Goal: Book appointment/travel/reservation

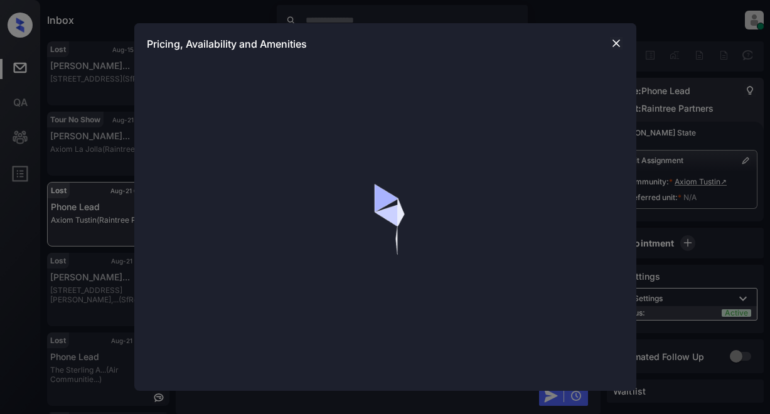
scroll to position [1884, 0]
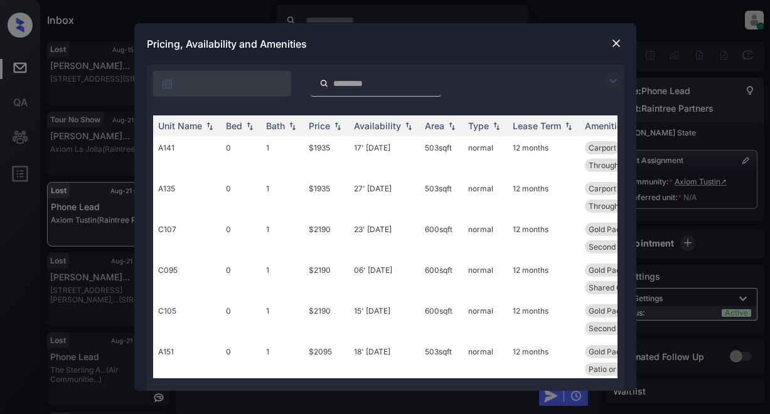
click at [619, 81] on img at bounding box center [613, 80] width 15 height 15
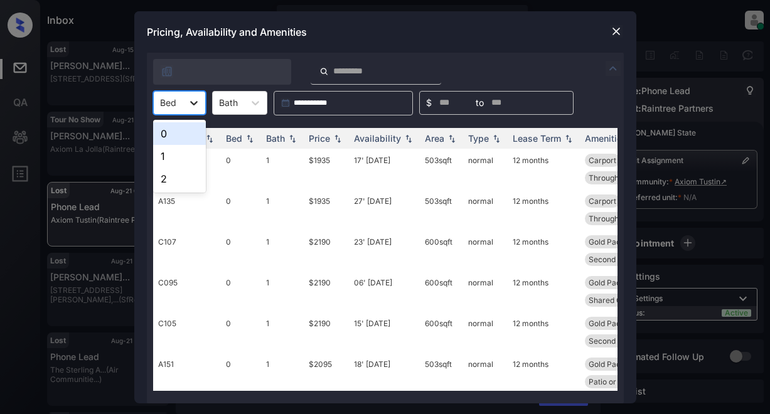
click at [198, 99] on icon at bounding box center [194, 103] width 13 height 13
click at [181, 127] on div "0" at bounding box center [179, 133] width 53 height 23
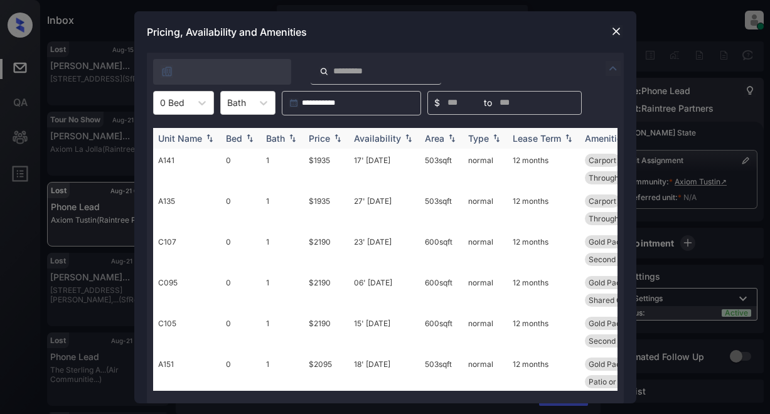
click at [325, 140] on div "Price" at bounding box center [319, 138] width 21 height 11
click at [312, 163] on td "$1935" at bounding box center [326, 169] width 45 height 41
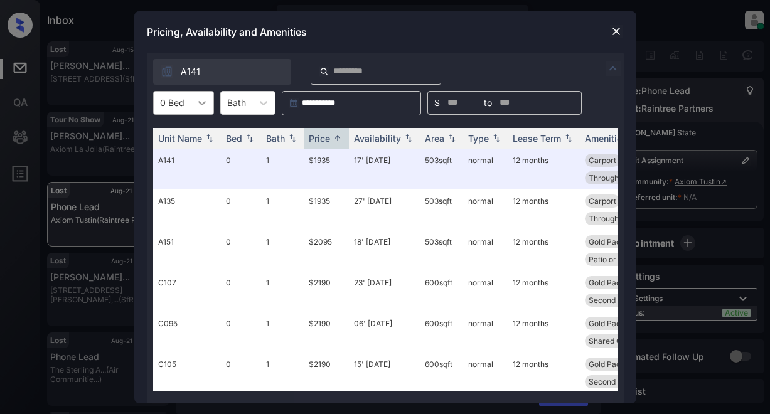
click at [199, 104] on icon at bounding box center [202, 103] width 13 height 13
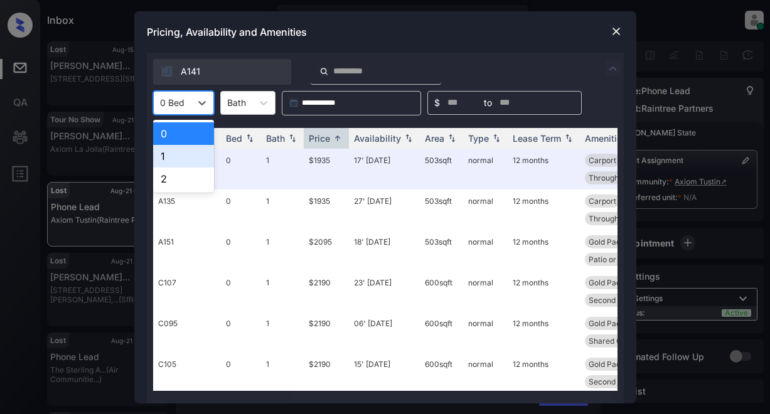
click at [165, 153] on div "1" at bounding box center [183, 156] width 61 height 23
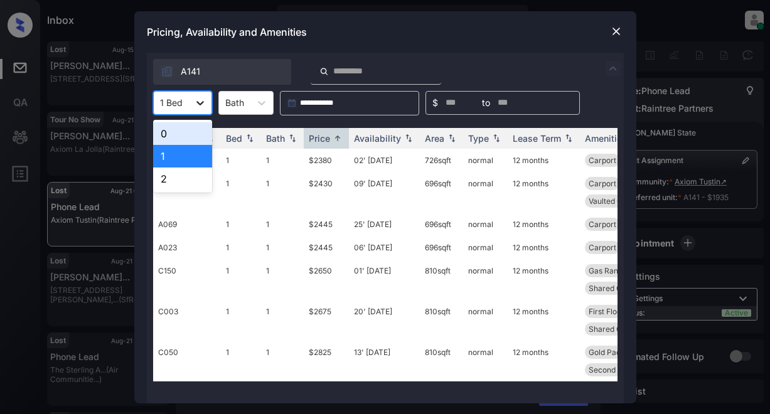
click at [204, 102] on icon at bounding box center [200, 103] width 13 height 13
click at [188, 130] on div "0" at bounding box center [182, 133] width 59 height 23
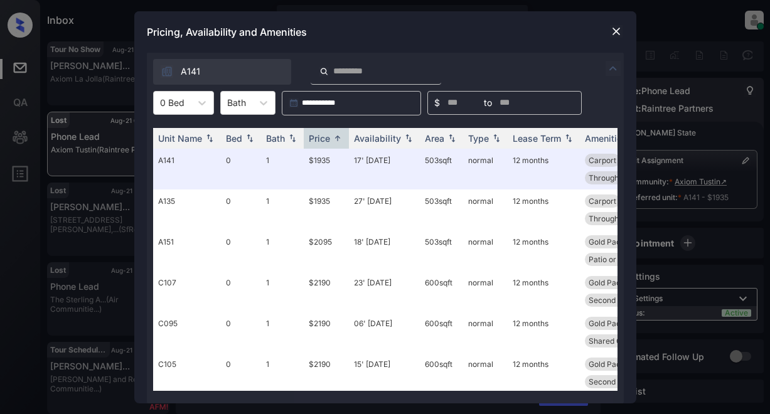
click at [615, 31] on img at bounding box center [616, 31] width 13 height 13
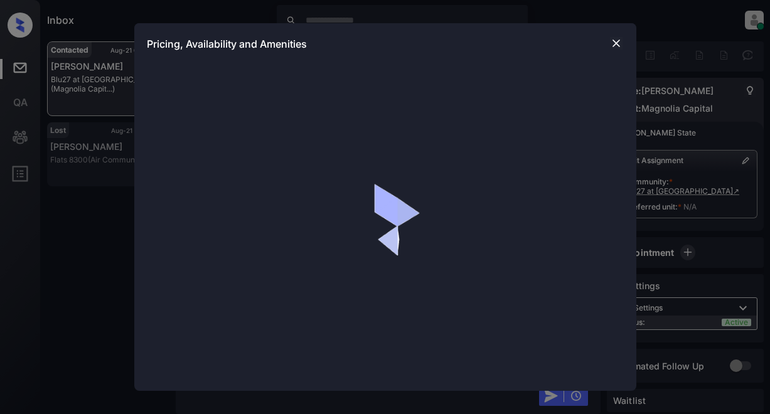
scroll to position [628, 0]
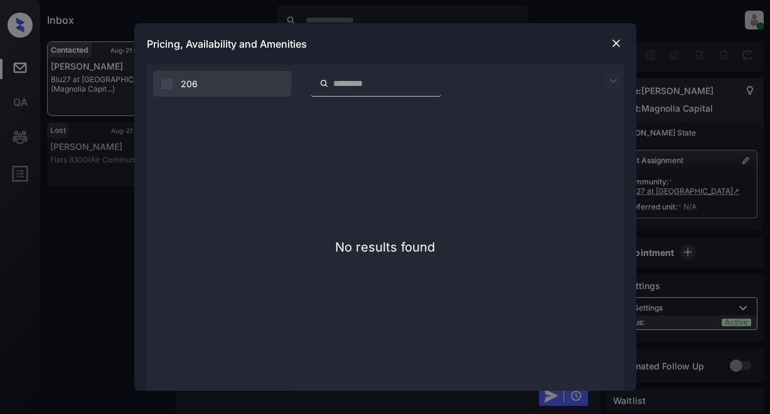
click at [616, 45] on img at bounding box center [616, 43] width 13 height 13
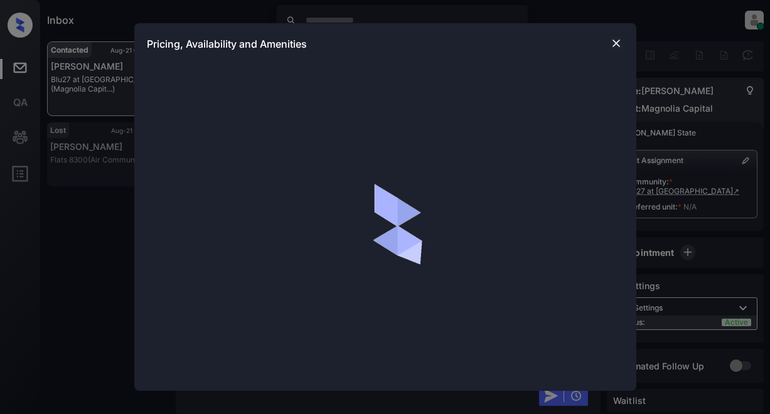
scroll to position [628, 0]
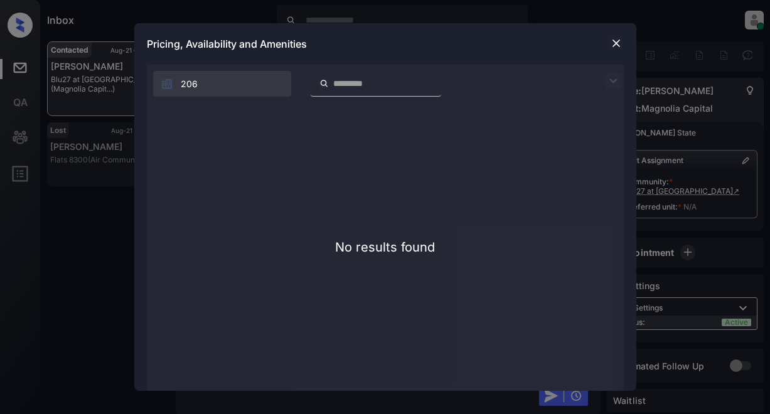
click at [619, 43] on img at bounding box center [616, 43] width 13 height 13
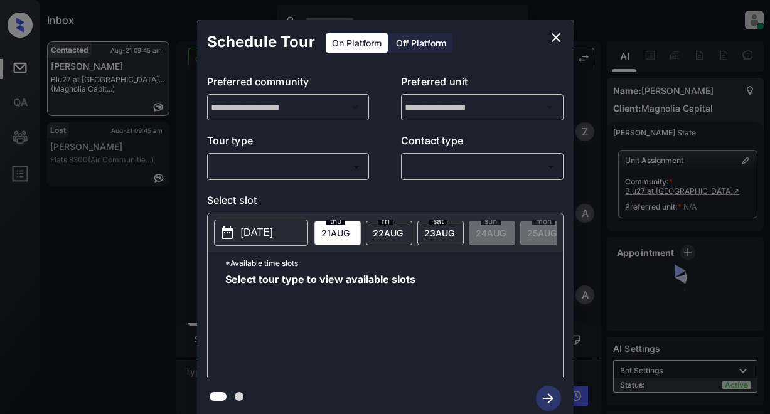
scroll to position [628, 0]
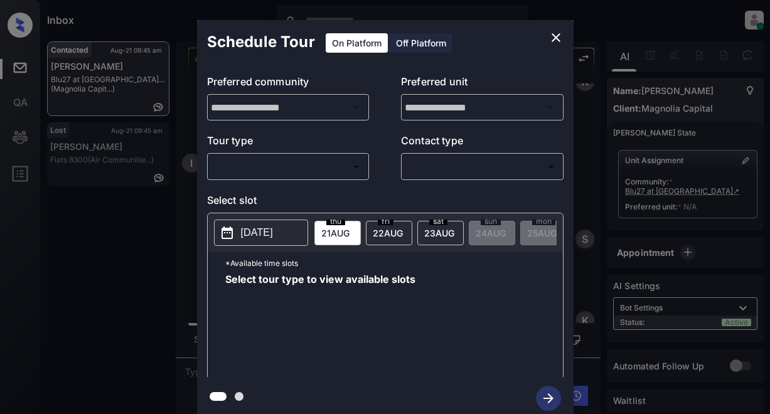
click at [305, 173] on body "Inbox Lyzzelle M. Ceralde Online Set yourself offline Set yourself on break Pro…" at bounding box center [385, 207] width 770 height 414
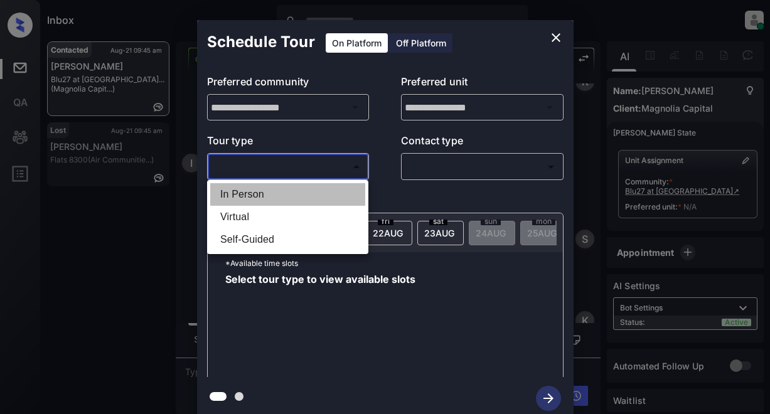
click at [268, 198] on li "In Person" at bounding box center [287, 194] width 155 height 23
type input "********"
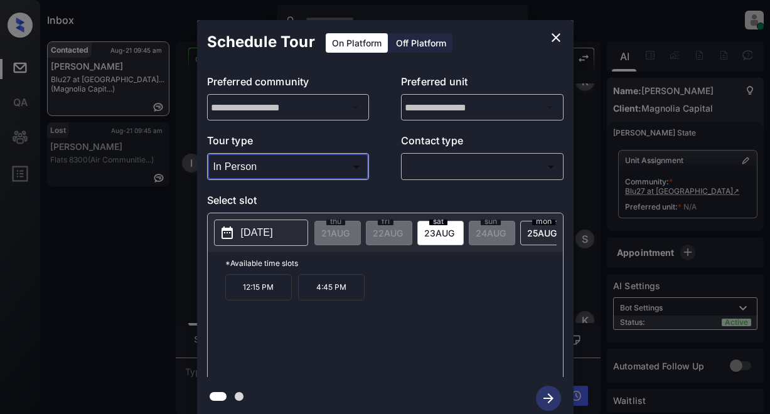
click at [490, 168] on body "Inbox Lyzzelle M. Ceralde Online Set yourself offline Set yourself on break Pro…" at bounding box center [385, 207] width 770 height 414
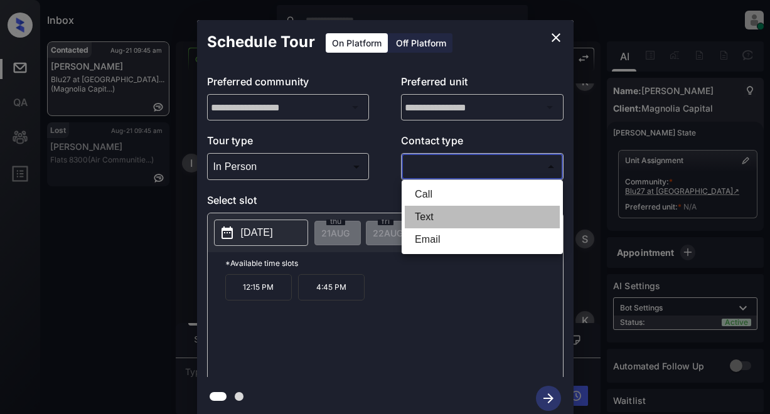
click at [429, 217] on li "Text" at bounding box center [482, 217] width 155 height 23
type input "****"
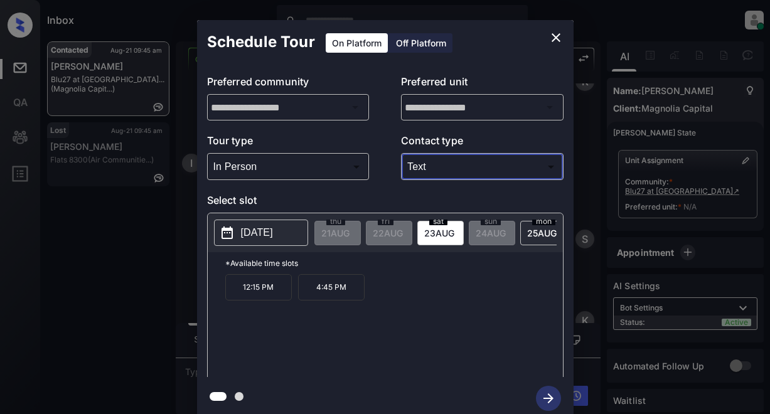
click at [553, 38] on icon "close" at bounding box center [556, 37] width 15 height 15
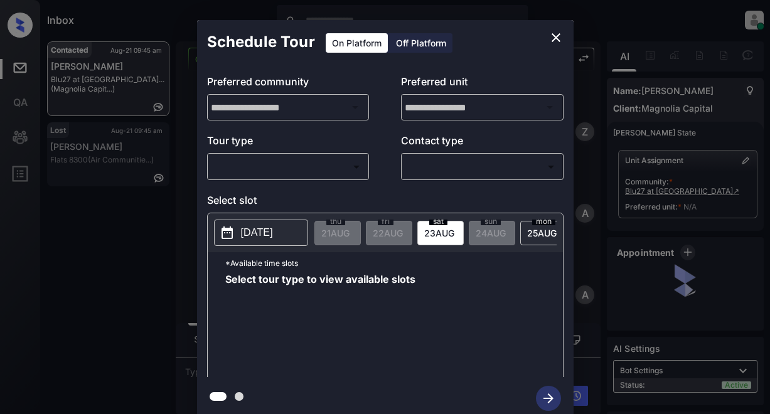
scroll to position [188, 0]
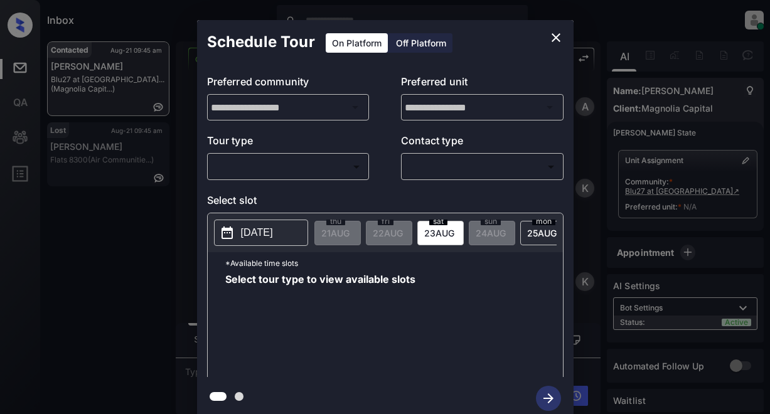
click at [295, 170] on body "Inbox Lyzzelle [PERSON_NAME] Online Set yourself offline Set yourself on break …" at bounding box center [385, 207] width 770 height 414
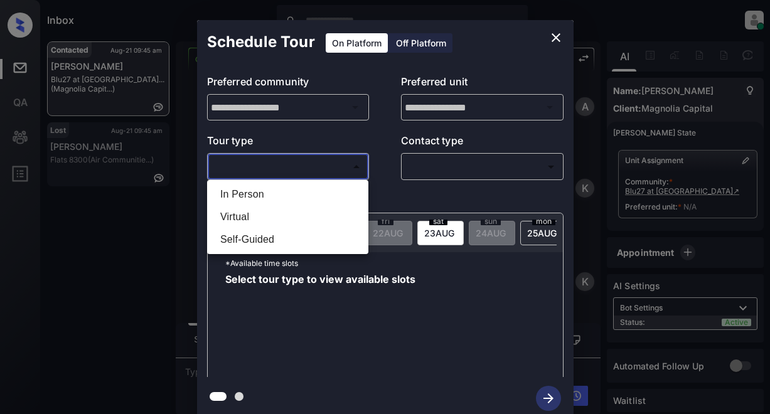
click at [260, 197] on li "In Person" at bounding box center [287, 194] width 155 height 23
type input "********"
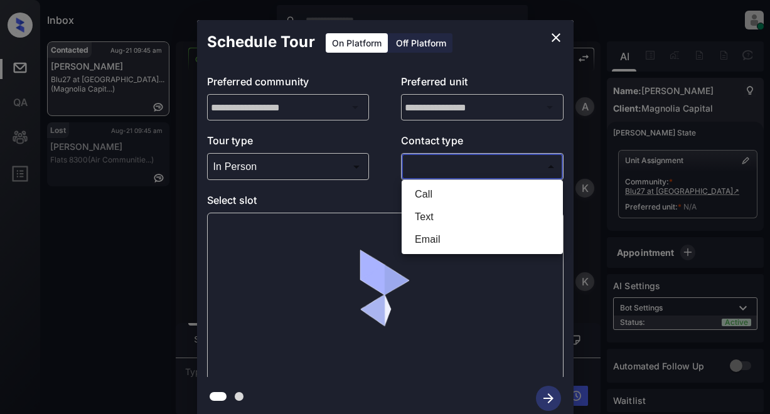
click at [441, 170] on body "Inbox Lyzzelle M. Ceralde Online Set yourself offline Set yourself on break Pro…" at bounding box center [385, 207] width 770 height 414
click at [430, 219] on li "Text" at bounding box center [482, 217] width 155 height 23
type input "****"
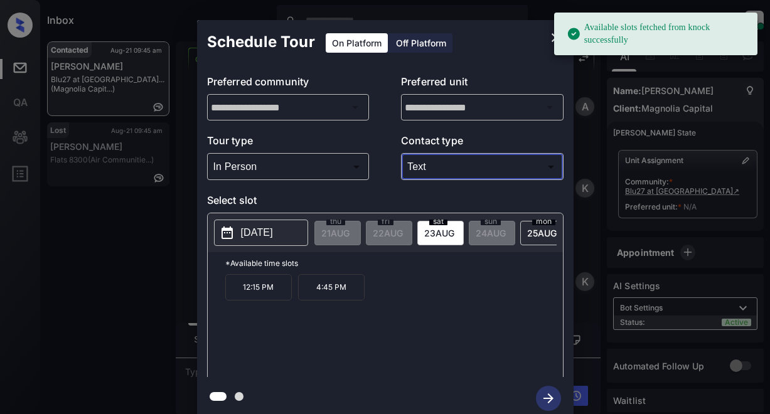
click at [253, 237] on p "2025-08-23" at bounding box center [257, 232] width 32 height 15
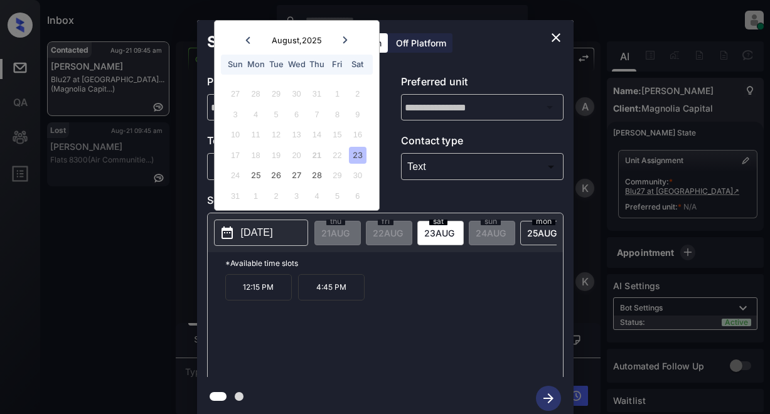
click at [556, 39] on icon "close" at bounding box center [556, 37] width 15 height 15
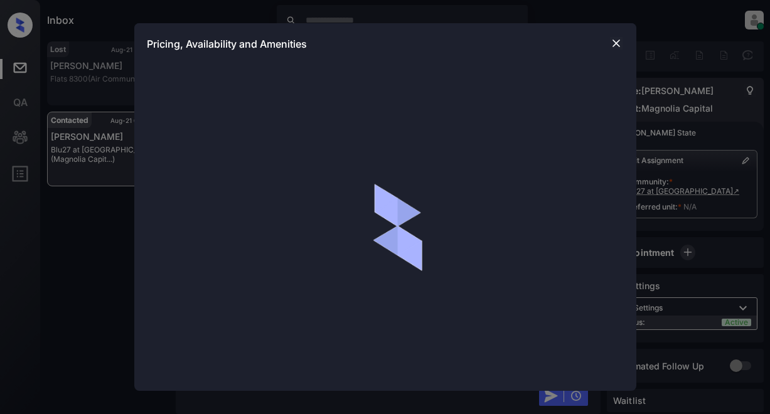
scroll to position [1481, 0]
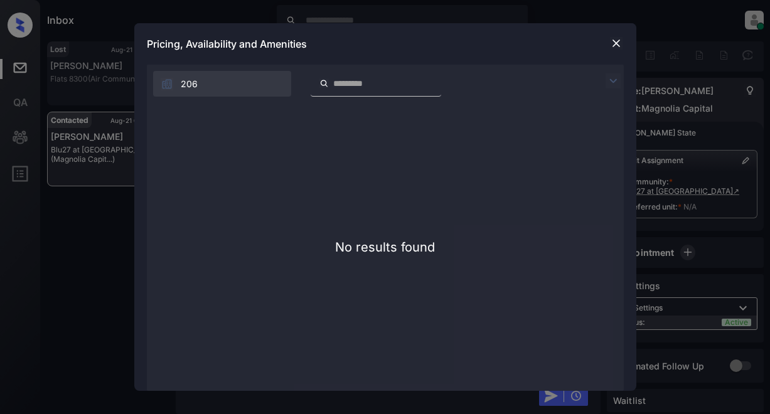
click at [615, 45] on img at bounding box center [616, 43] width 13 height 13
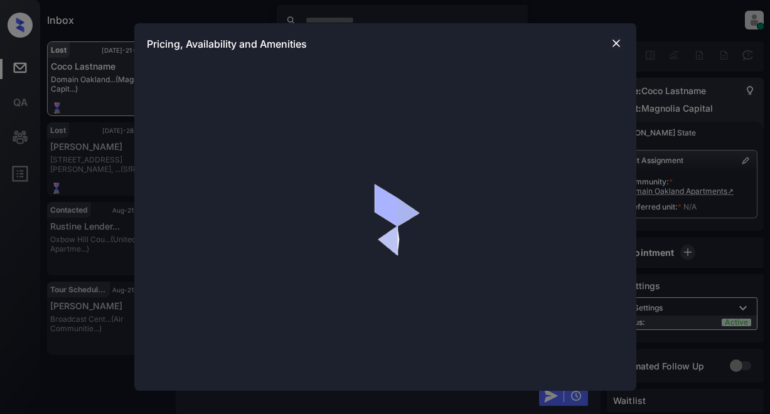
scroll to position [5485, 0]
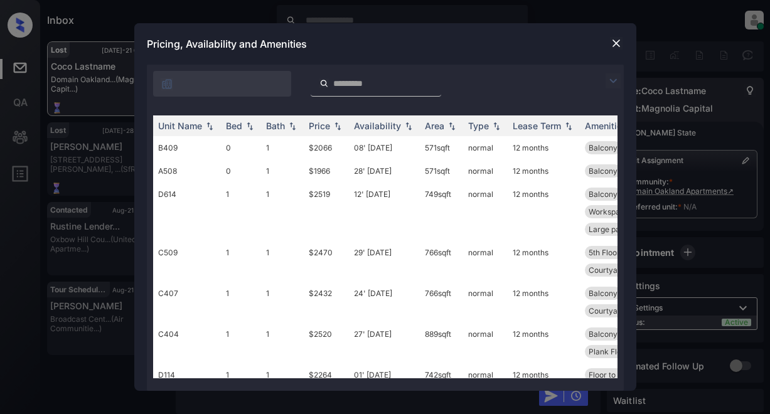
click at [613, 82] on img at bounding box center [613, 80] width 15 height 15
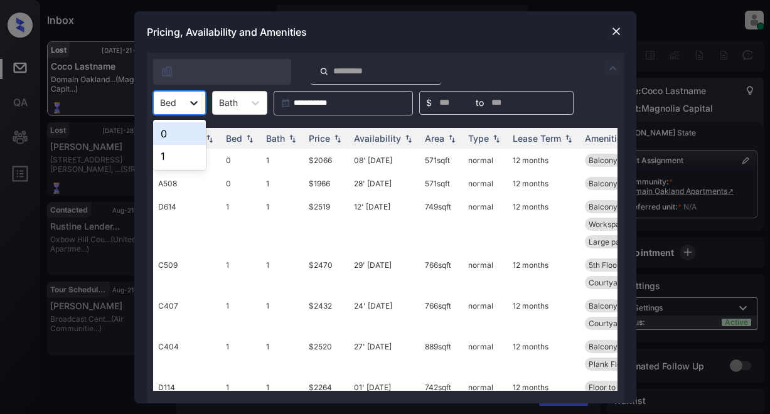
click at [198, 104] on icon at bounding box center [194, 103] width 13 height 13
click at [620, 26] on img at bounding box center [616, 31] width 13 height 13
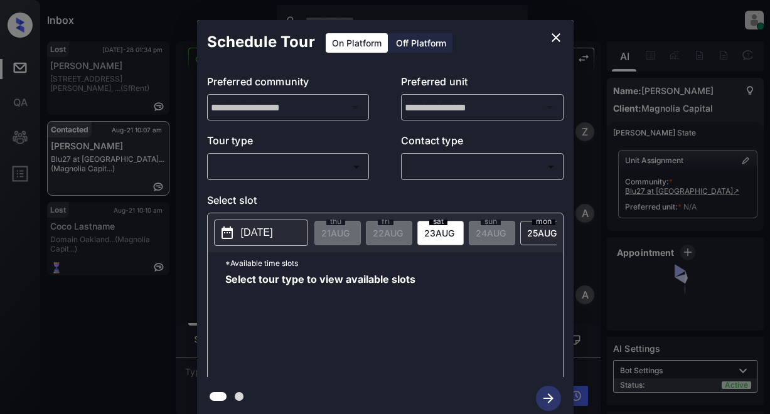
scroll to position [2558, 0]
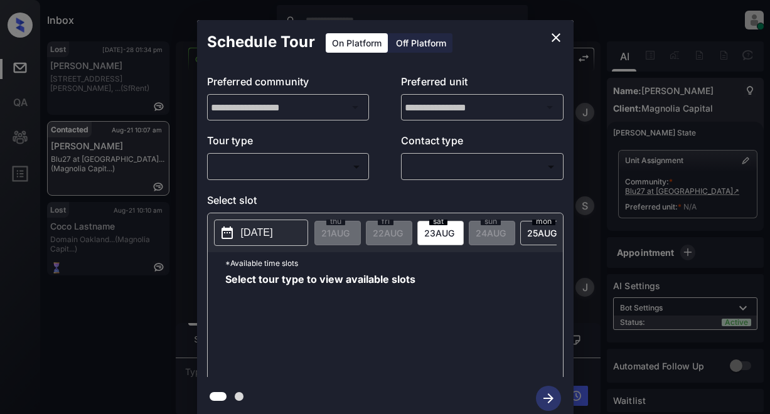
click at [556, 40] on icon "close" at bounding box center [556, 37] width 15 height 15
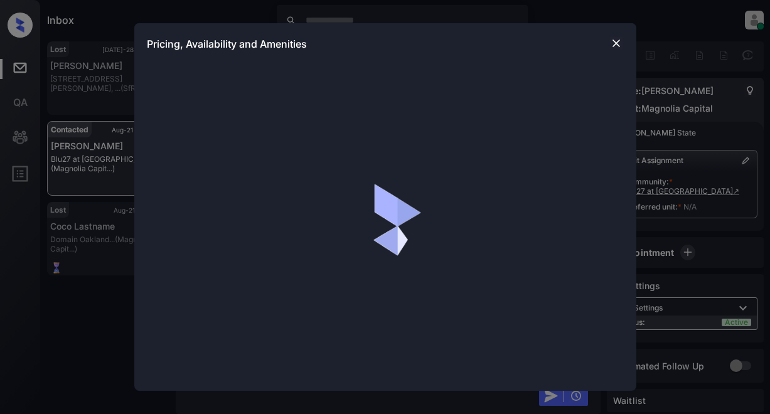
scroll to position [2558, 0]
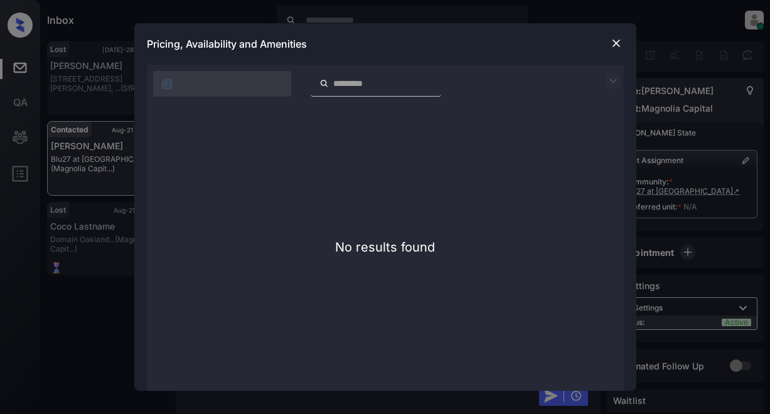
click at [623, 43] on div at bounding box center [616, 43] width 15 height 15
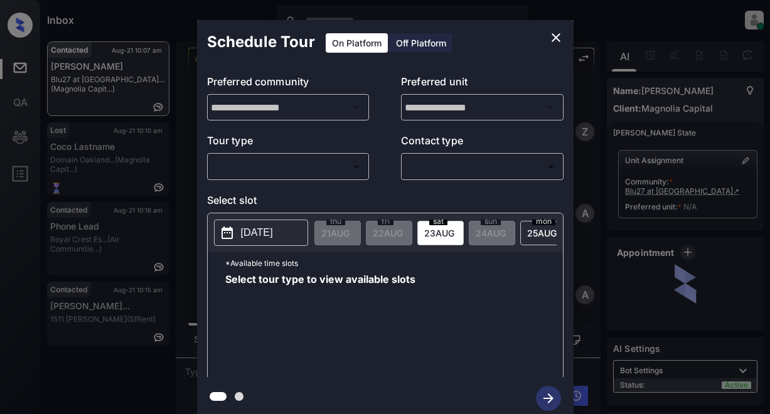
scroll to position [2746, 0]
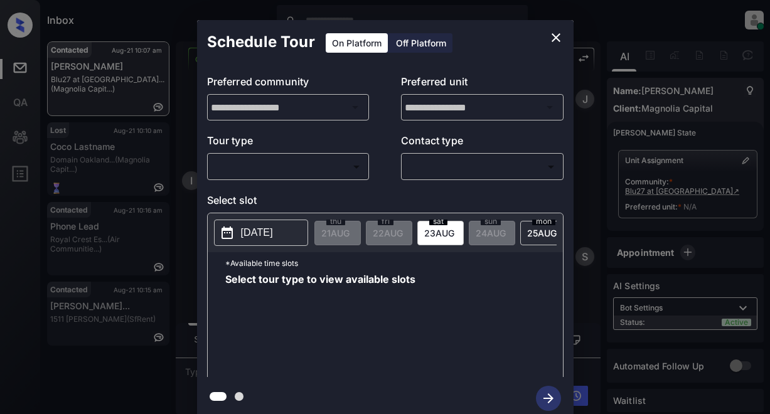
click at [555, 32] on icon "close" at bounding box center [556, 37] width 15 height 15
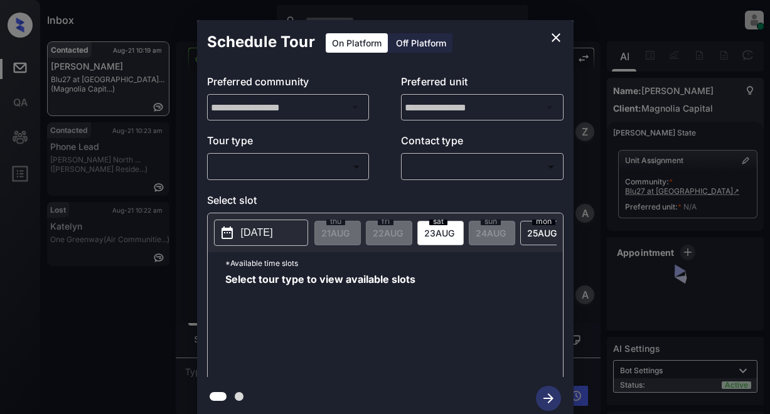
scroll to position [3277, 0]
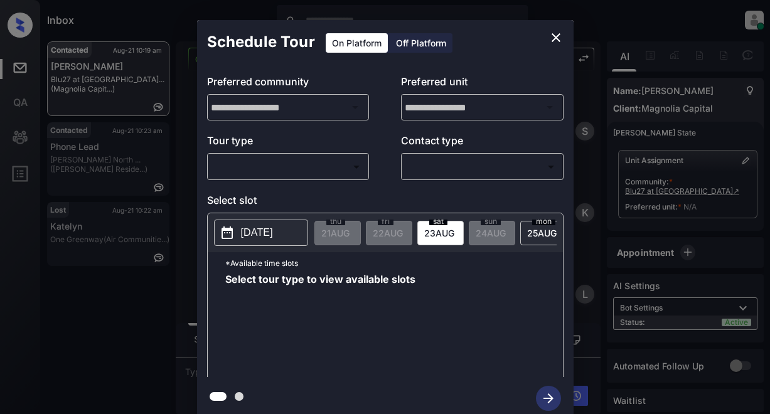
click at [414, 41] on div "Off Platform" at bounding box center [421, 42] width 63 height 19
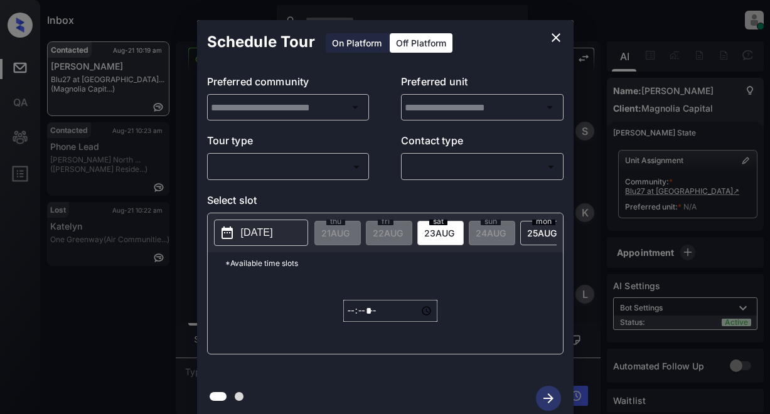
type input "**********"
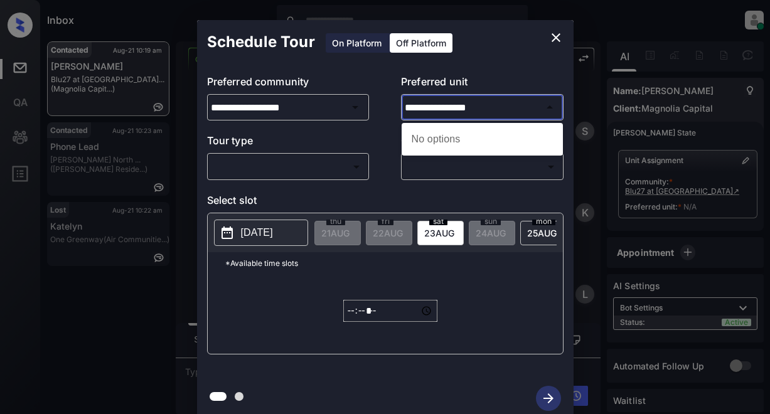
click at [504, 104] on input "**********" at bounding box center [482, 107] width 161 height 25
click at [444, 145] on div "No options" at bounding box center [482, 139] width 161 height 33
click at [500, 51] on div "Schedule Tour On Platform Off Platform" at bounding box center [385, 42] width 377 height 44
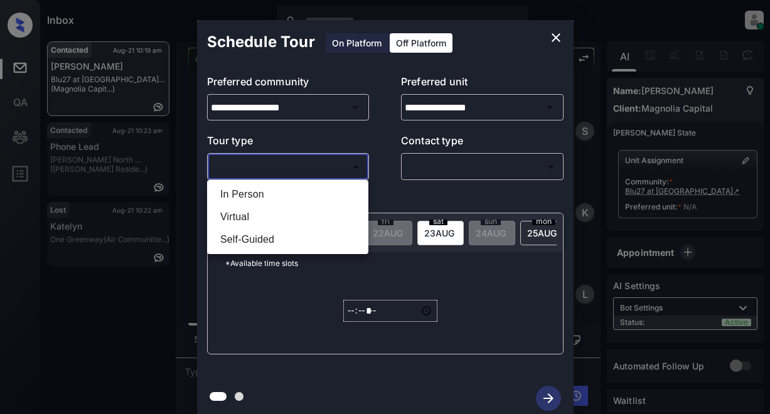
click at [273, 159] on body "Inbox Lyzzelle M. Ceralde Online Set yourself offline Set yourself on break Pro…" at bounding box center [385, 207] width 770 height 414
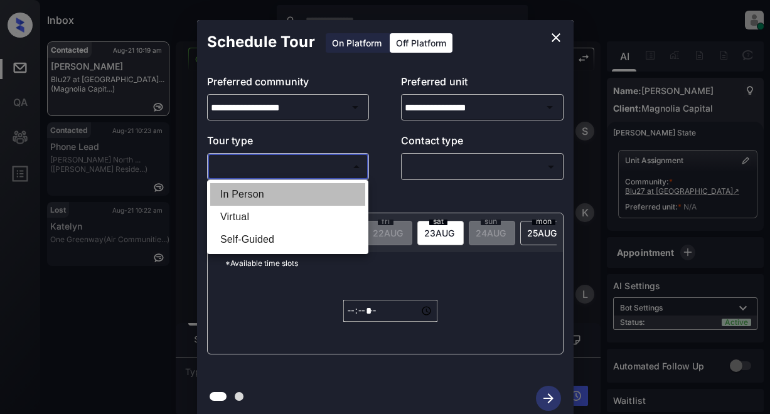
click at [243, 197] on li "In Person" at bounding box center [287, 194] width 155 height 23
type input "********"
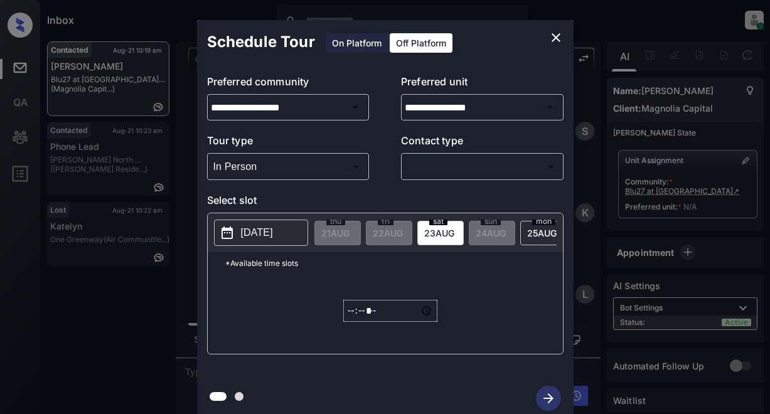
click at [412, 160] on div "​ ​" at bounding box center [482, 166] width 163 height 27
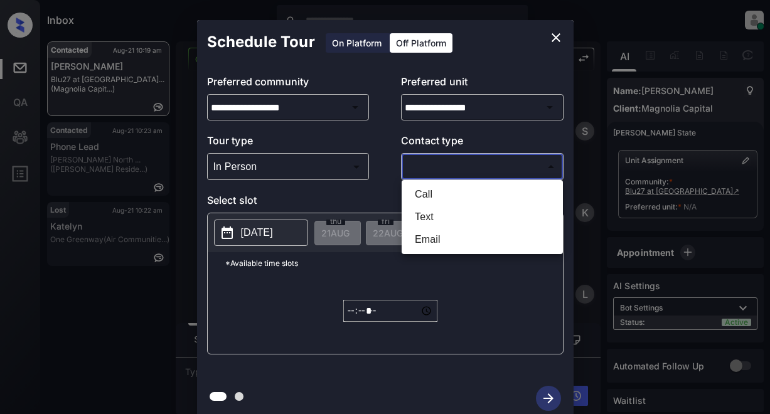
click at [457, 169] on body "Inbox Lyzzelle M. Ceralde Online Set yourself offline Set yourself on break Pro…" at bounding box center [385, 207] width 770 height 414
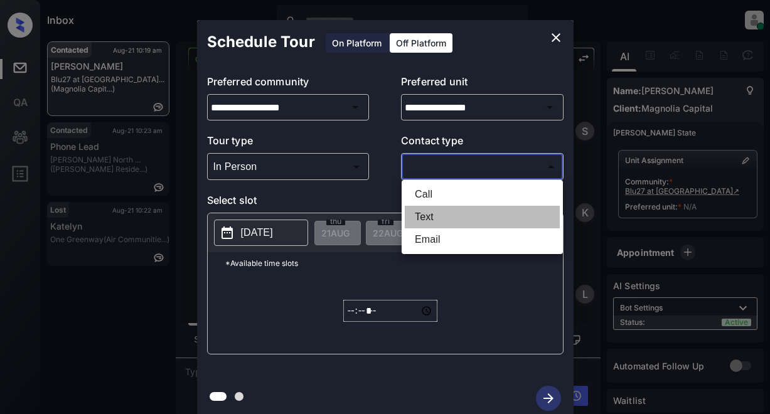
click at [435, 220] on li "Text" at bounding box center [482, 217] width 155 height 23
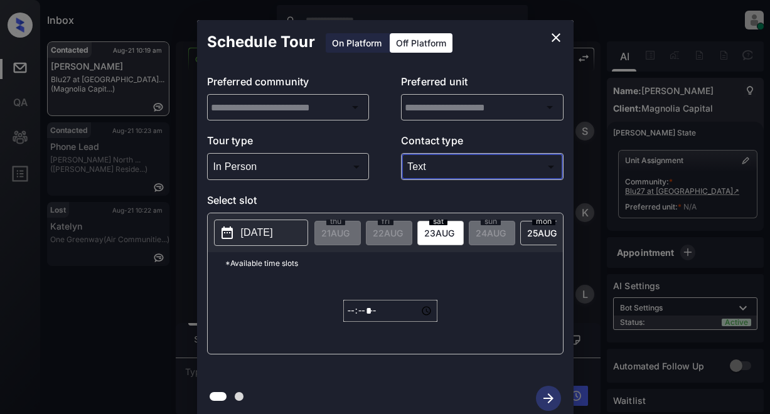
type input "****"
type input "**********"
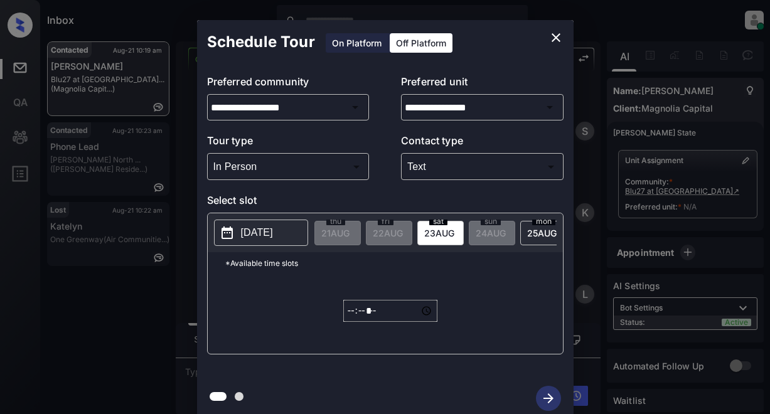
drag, startPoint x: 278, startPoint y: 229, endPoint x: 284, endPoint y: 222, distance: 9.3
click at [280, 225] on button "[DATE]" at bounding box center [261, 233] width 94 height 26
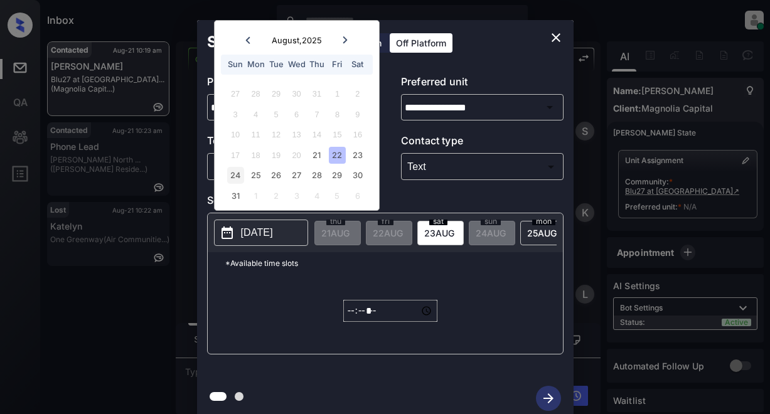
click at [237, 176] on div "24" at bounding box center [235, 175] width 17 height 17
click at [232, 180] on div "24" at bounding box center [235, 175] width 17 height 17
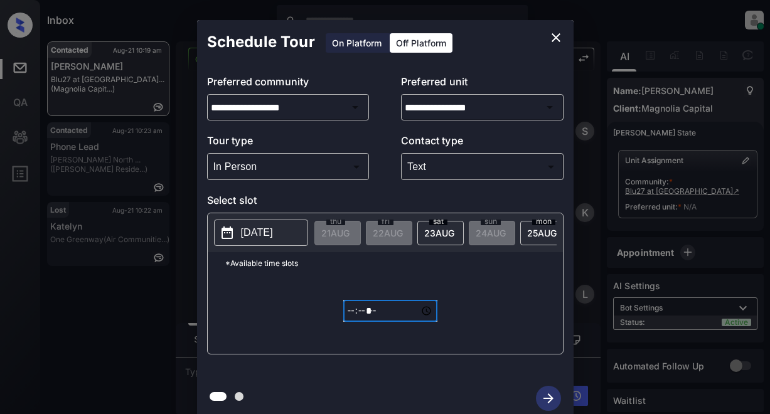
drag, startPoint x: 404, startPoint y: 315, endPoint x: 387, endPoint y: 307, distance: 18.8
click at [390, 313] on input "*****" at bounding box center [390, 311] width 94 height 22
type input "*****"
click at [543, 406] on div at bounding box center [385, 398] width 377 height 43
click at [554, 41] on icon "close" at bounding box center [556, 37] width 15 height 15
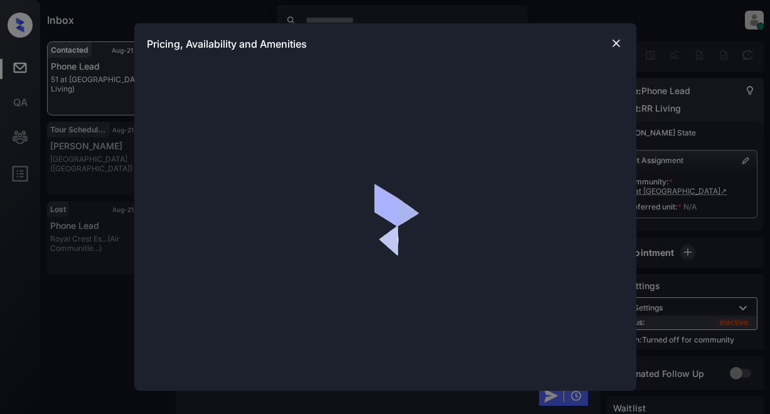
scroll to position [833, 0]
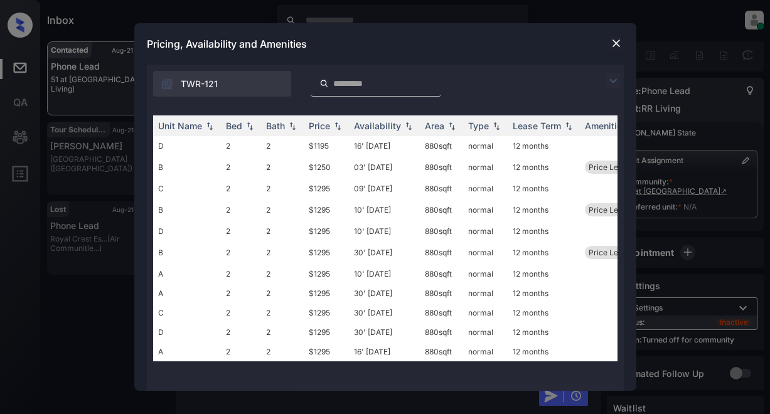
click at [609, 78] on img at bounding box center [613, 80] width 15 height 15
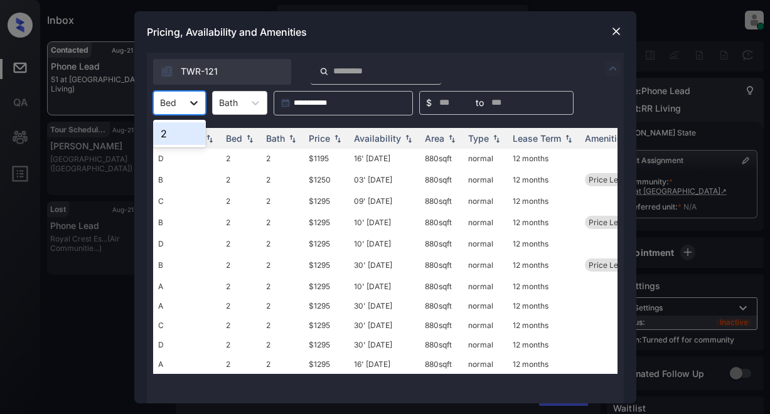
click at [192, 103] on icon at bounding box center [194, 103] width 13 height 13
click at [180, 132] on div "2" at bounding box center [179, 133] width 53 height 23
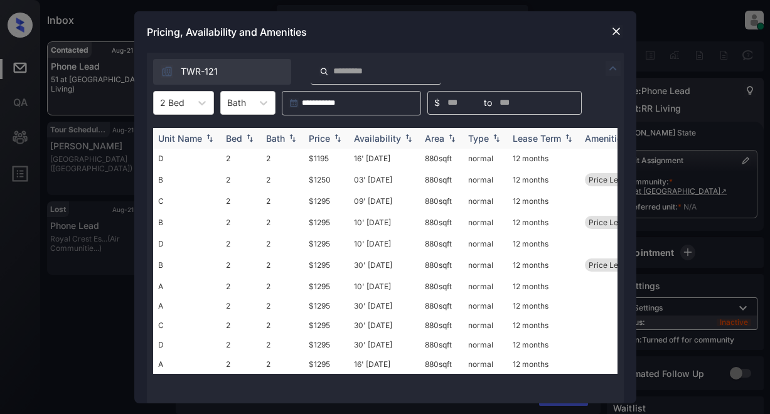
click at [323, 138] on div "Price" at bounding box center [319, 138] width 21 height 11
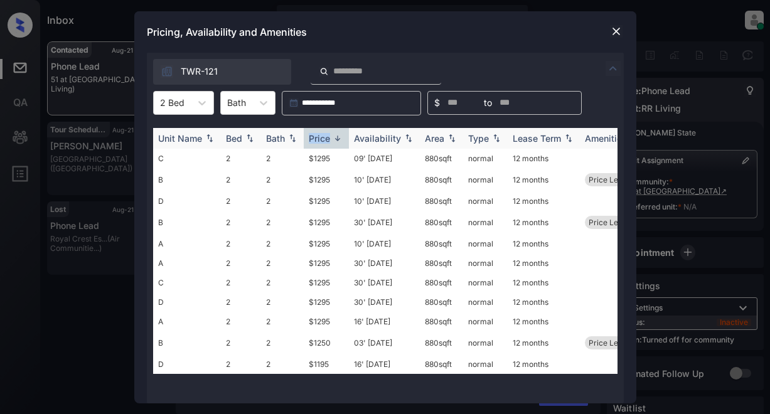
click at [323, 138] on div "Price" at bounding box center [319, 138] width 21 height 11
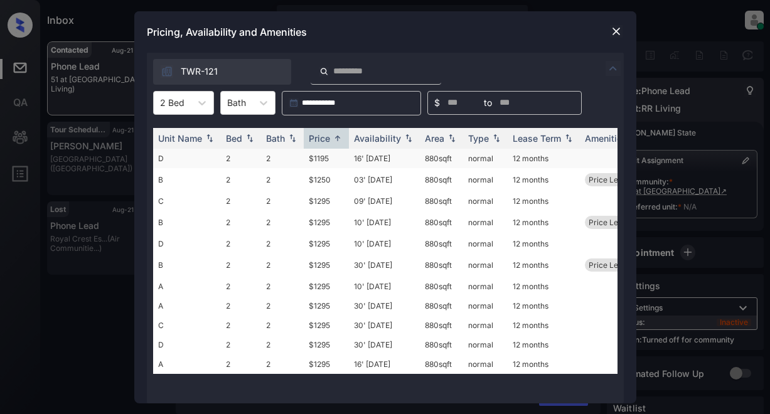
click at [318, 156] on td "$1195" at bounding box center [326, 158] width 45 height 19
drag, startPoint x: 318, startPoint y: 156, endPoint x: 389, endPoint y: 131, distance: 76.1
click at [318, 156] on td "$1195" at bounding box center [326, 158] width 45 height 19
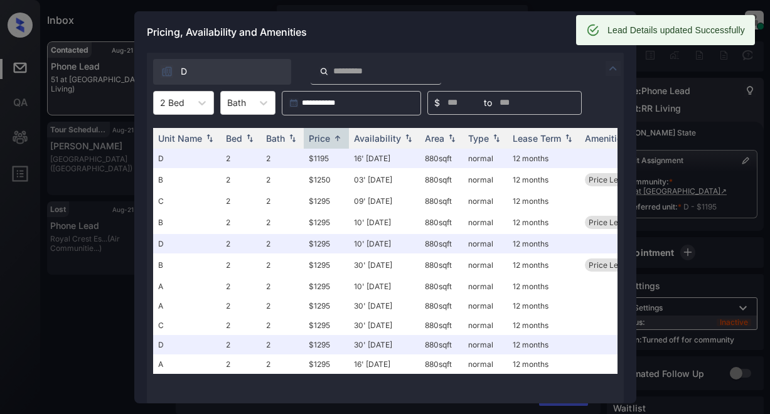
click at [531, 30] on div "Pricing, Availability and Amenities" at bounding box center [385, 31] width 502 height 41
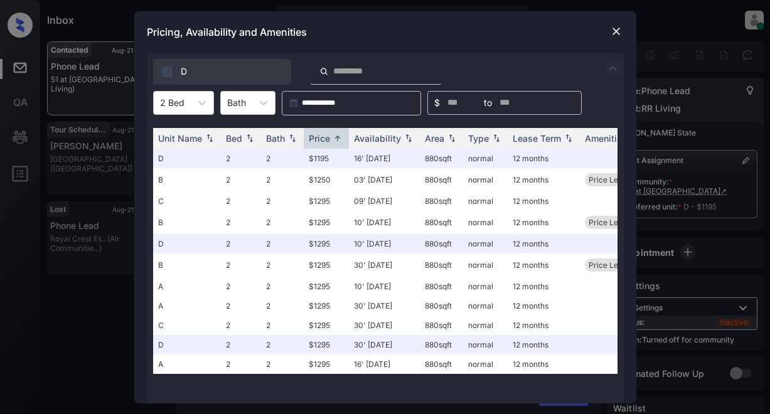
click at [610, 33] on img at bounding box center [616, 31] width 13 height 13
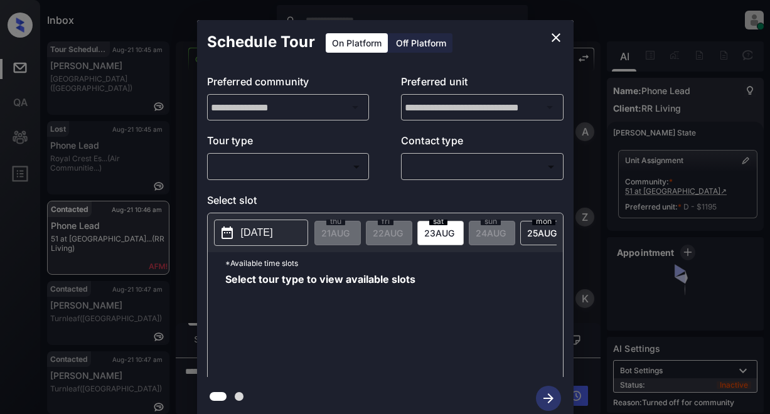
scroll to position [879, 0]
click at [284, 167] on body "Inbox Lyzzelle [PERSON_NAME] Online Set yourself offline Set yourself on break …" at bounding box center [385, 207] width 770 height 414
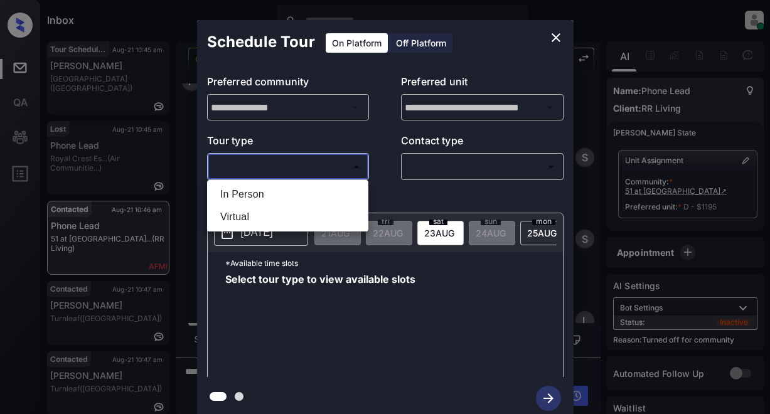
click at [266, 198] on li "In Person" at bounding box center [287, 194] width 155 height 23
type input "********"
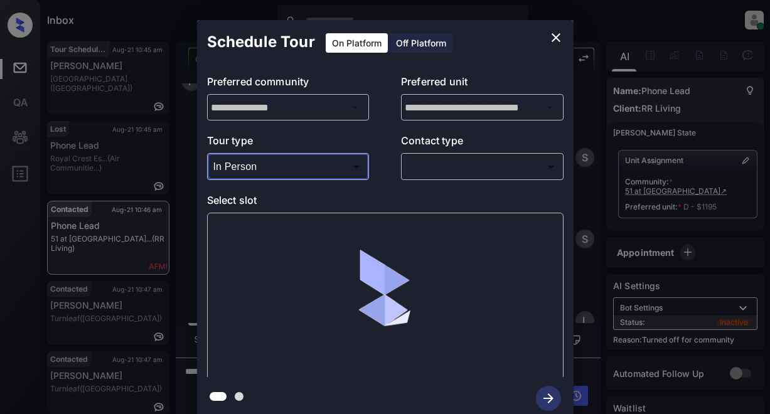
click at [464, 163] on body "Inbox Lyzzelle [PERSON_NAME] Online Set yourself offline Set yourself on break …" at bounding box center [385, 207] width 770 height 414
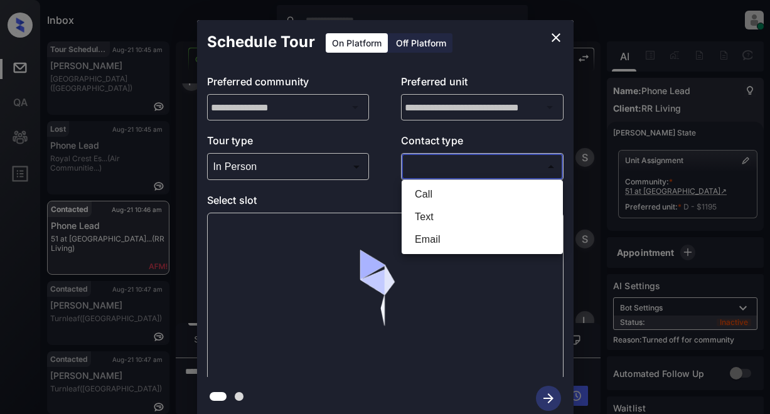
click at [436, 213] on li "Text" at bounding box center [482, 217] width 155 height 23
type input "****"
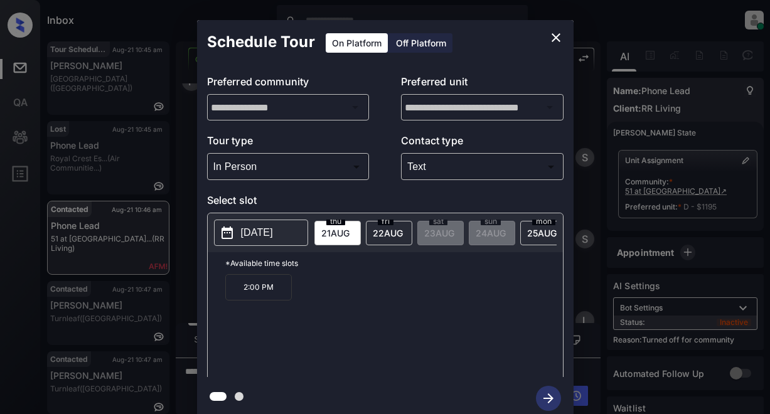
click at [273, 239] on p "[DATE]" at bounding box center [257, 232] width 32 height 15
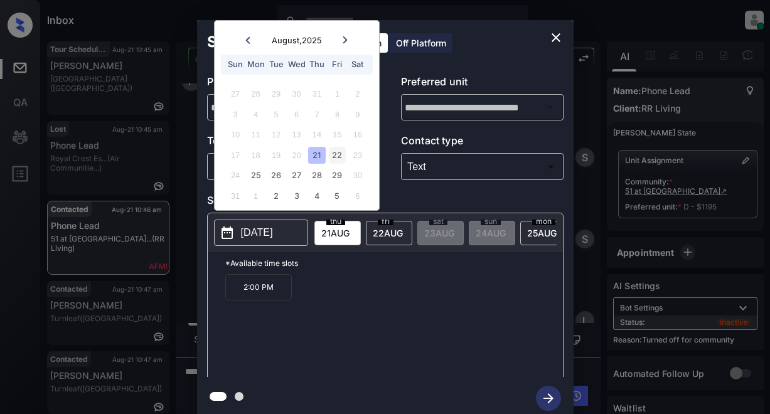
click at [338, 161] on div "22" at bounding box center [337, 155] width 17 height 17
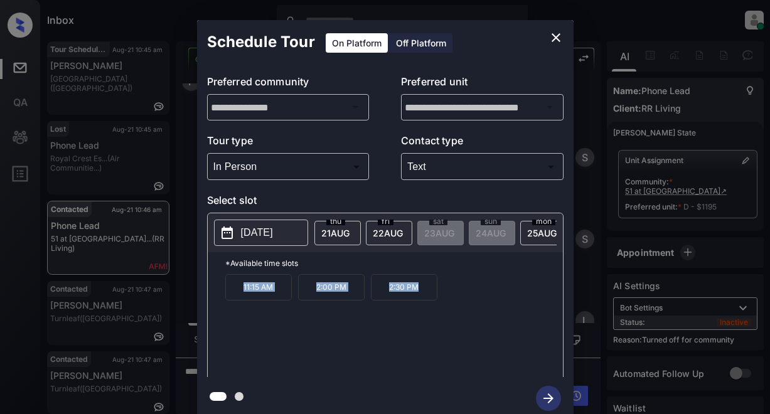
drag, startPoint x: 239, startPoint y: 292, endPoint x: 438, endPoint y: 301, distance: 199.3
click at [450, 301] on div "11:15 AM 2:00 PM 2:30 PM" at bounding box center [394, 324] width 338 height 100
copy div "11:15 AM 2:00 PM 2:30 PM"
click at [249, 232] on p "[DATE]" at bounding box center [257, 232] width 32 height 15
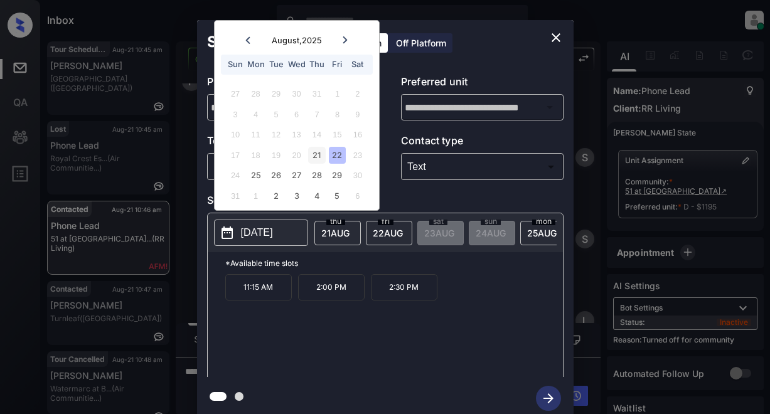
click at [318, 156] on div "21" at bounding box center [316, 155] width 17 height 17
click at [559, 35] on icon "close" at bounding box center [556, 37] width 9 height 9
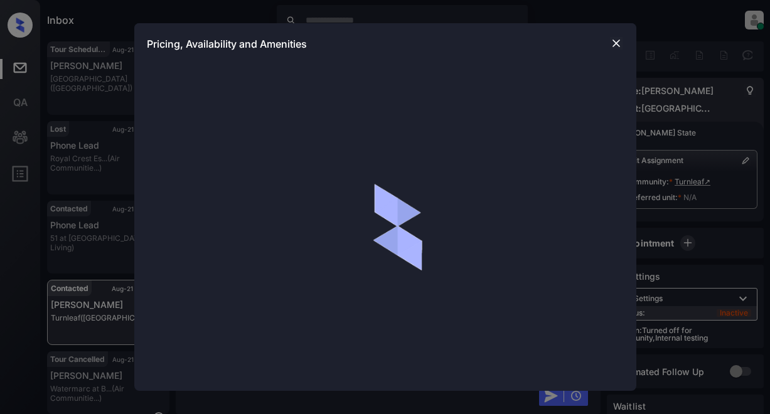
scroll to position [13, 0]
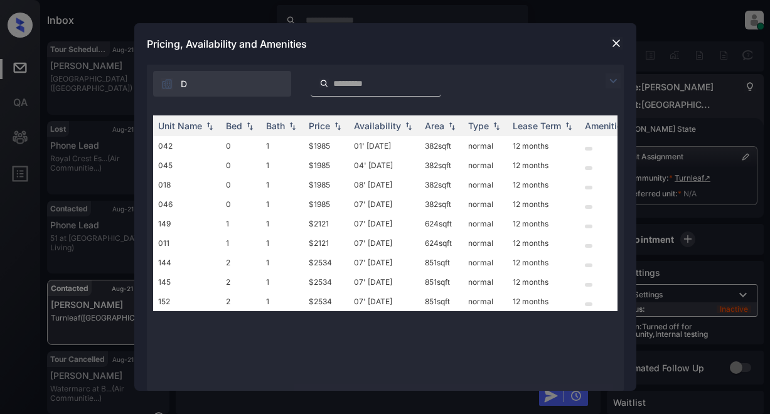
click at [612, 80] on img at bounding box center [613, 80] width 15 height 15
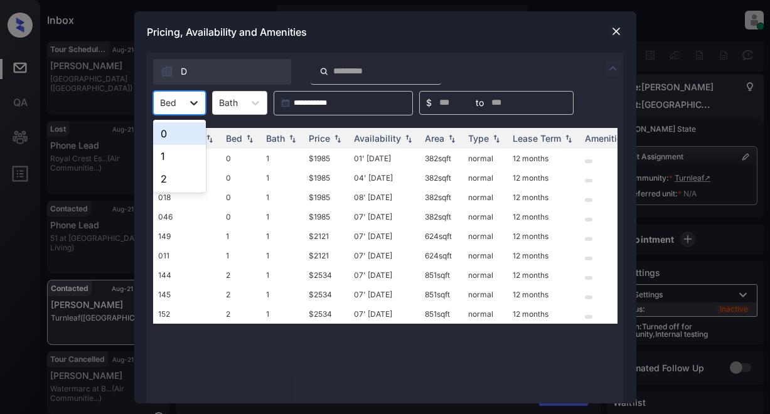
click at [192, 103] on icon at bounding box center [194, 103] width 13 height 13
click at [168, 158] on div "1" at bounding box center [179, 156] width 53 height 23
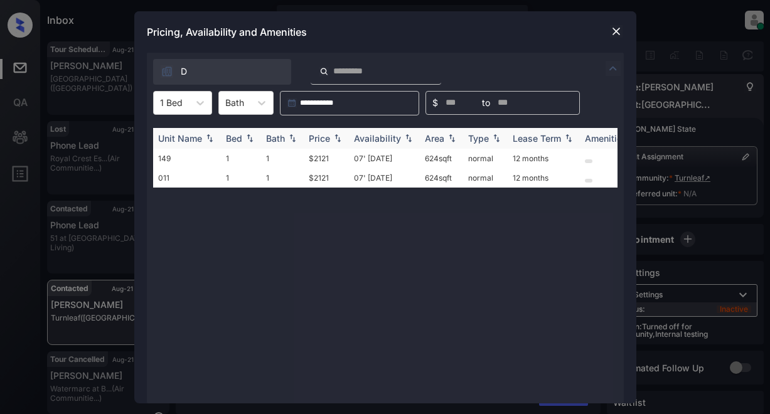
click at [323, 137] on div "Price" at bounding box center [319, 138] width 21 height 11
click at [321, 158] on td "$2121" at bounding box center [326, 158] width 45 height 19
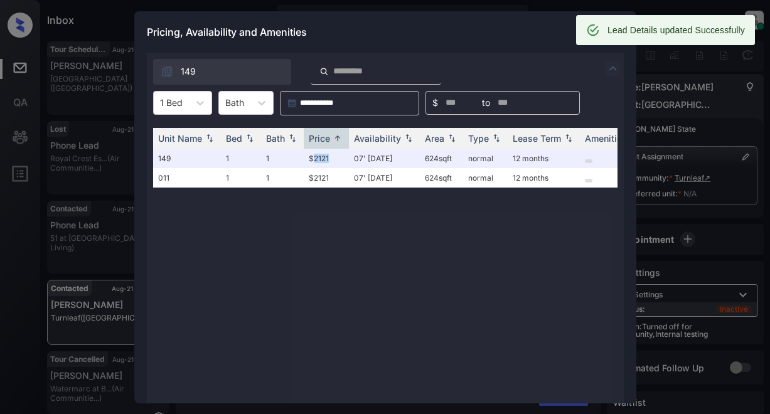
scroll to position [6, 0]
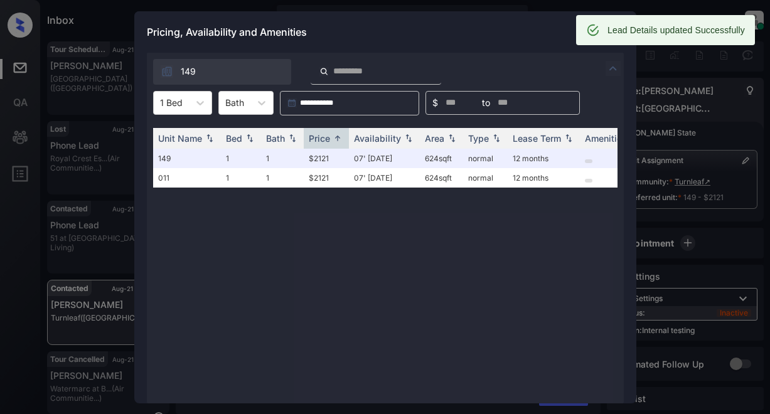
click at [522, 38] on div "Pricing, Availability and Amenities" at bounding box center [385, 31] width 502 height 41
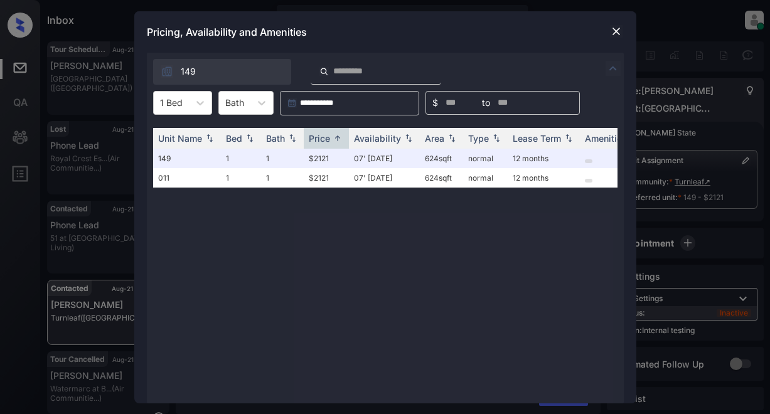
click at [613, 33] on img at bounding box center [616, 31] width 13 height 13
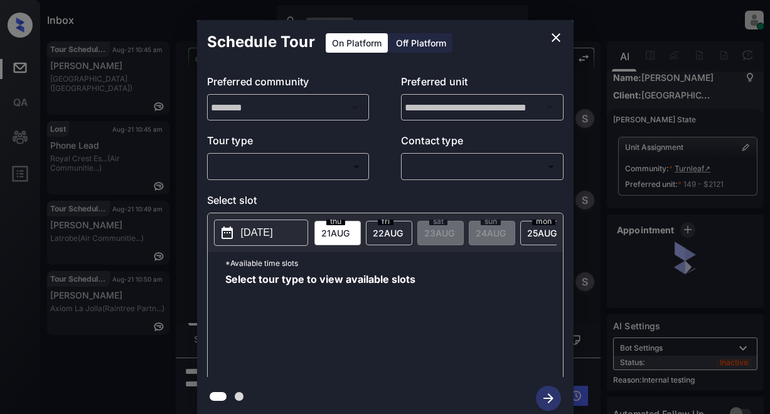
scroll to position [6, 0]
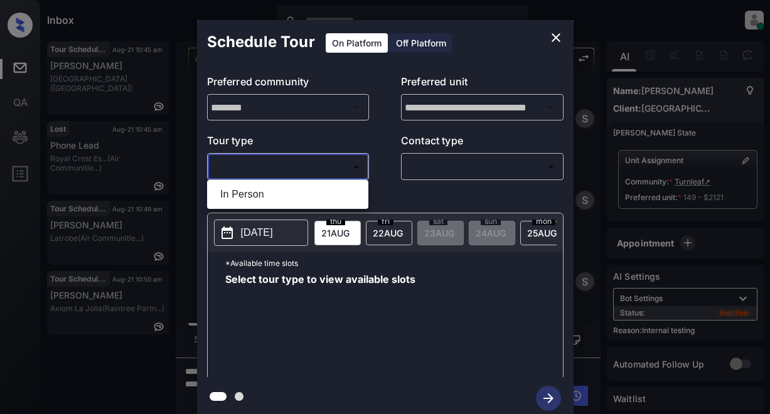
click at [266, 174] on body "Inbox Lyzzelle M. Ceralde Online Set yourself offline Set yourself on break Pro…" at bounding box center [385, 207] width 770 height 414
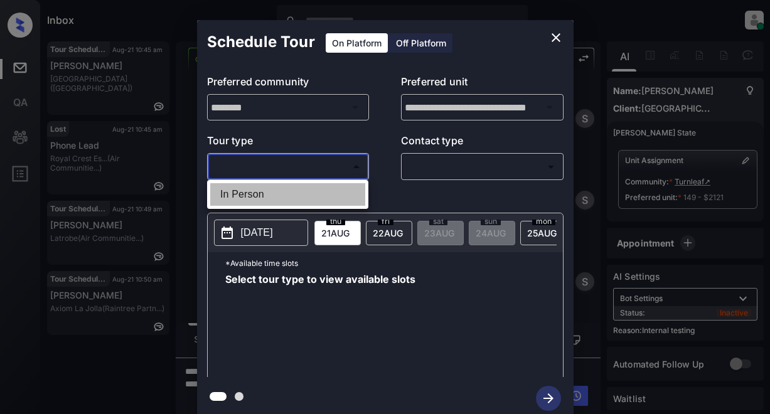
click at [256, 202] on li "In Person" at bounding box center [287, 194] width 155 height 23
type input "********"
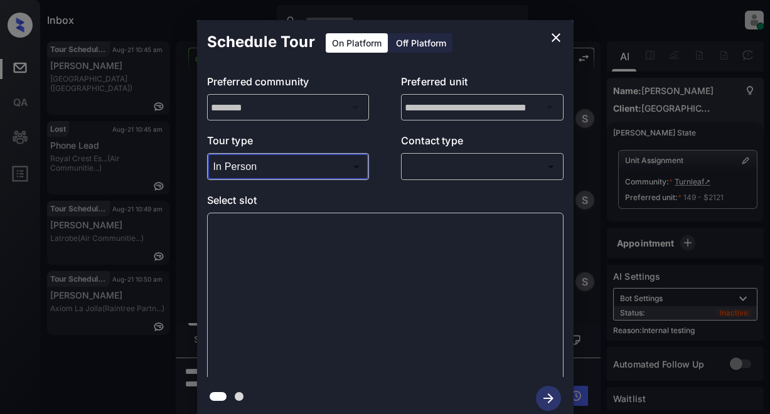
click at [447, 166] on body "Inbox Lyzzelle M. Ceralde Online Set yourself offline Set yourself on break Pro…" at bounding box center [385, 207] width 770 height 414
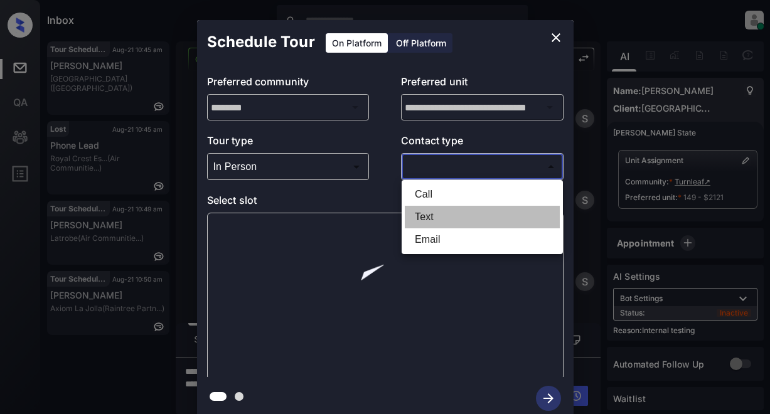
click at [424, 217] on li "Text" at bounding box center [482, 217] width 155 height 23
type input "****"
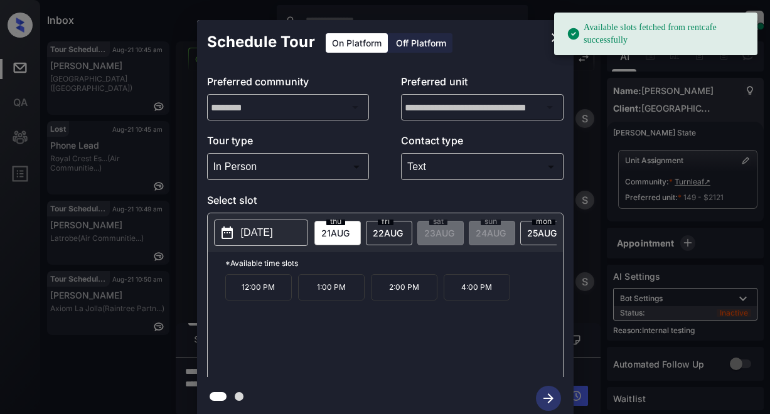
click at [257, 237] on p "[DATE]" at bounding box center [257, 232] width 32 height 15
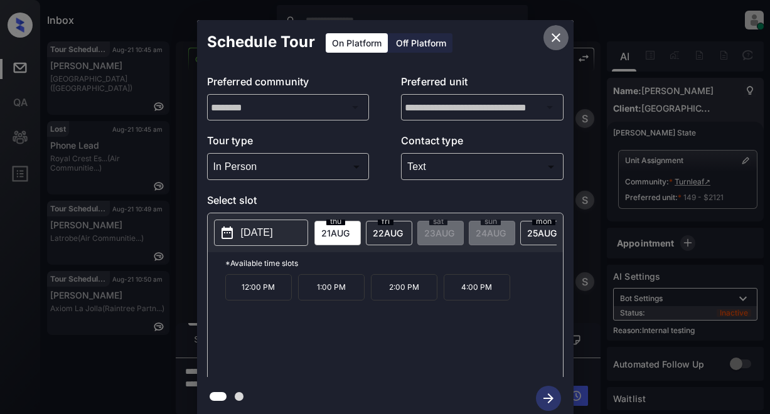
click at [556, 38] on icon "close" at bounding box center [556, 37] width 9 height 9
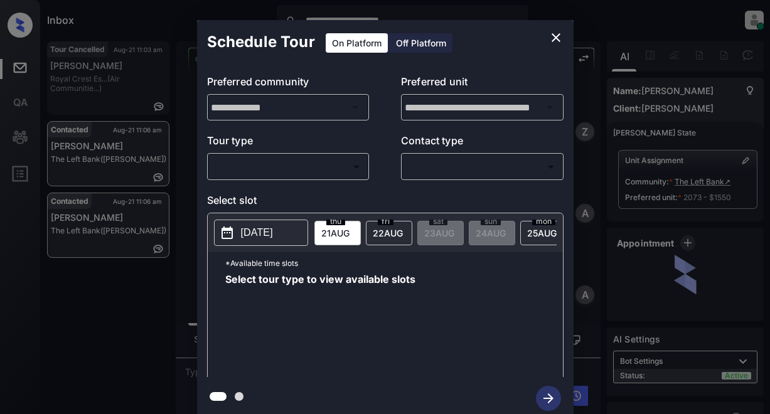
scroll to position [3423, 0]
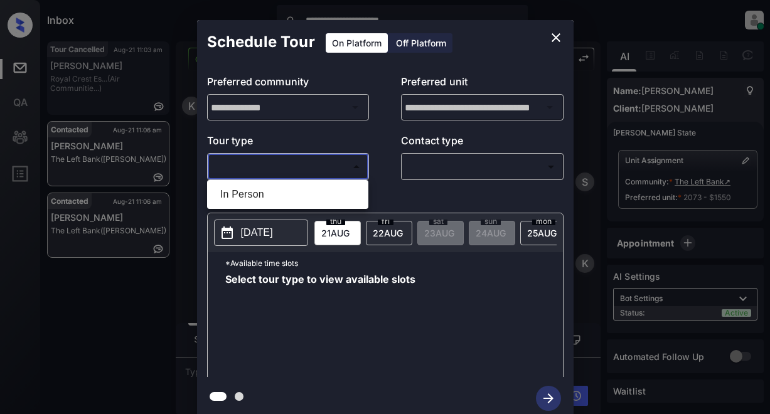
click at [327, 166] on body "**********" at bounding box center [385, 207] width 770 height 414
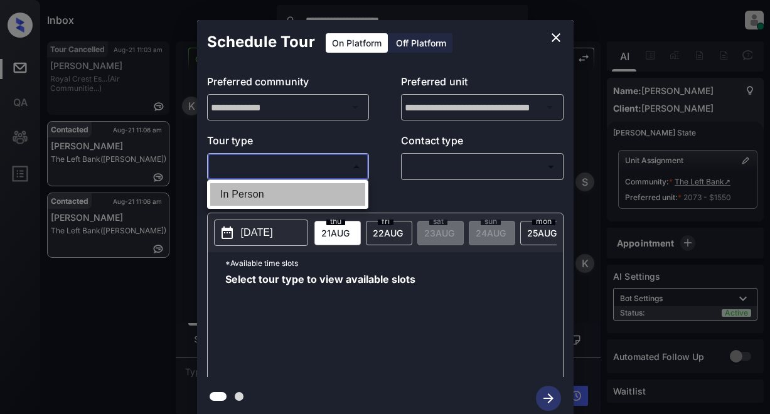
click at [267, 203] on li "In Person" at bounding box center [287, 194] width 155 height 23
type input "********"
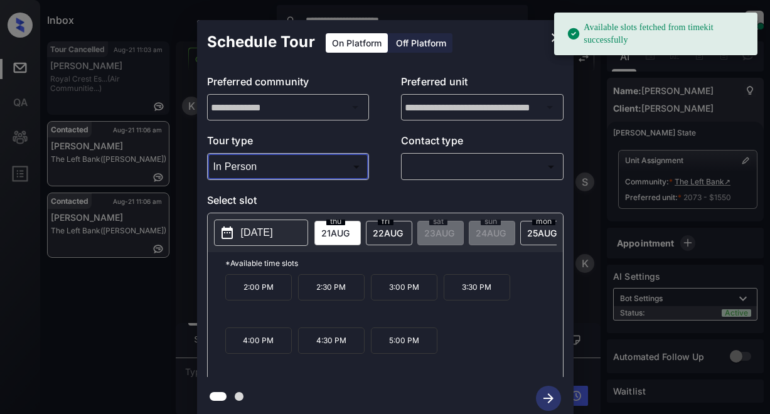
click at [432, 164] on body "**********" at bounding box center [385, 207] width 770 height 414
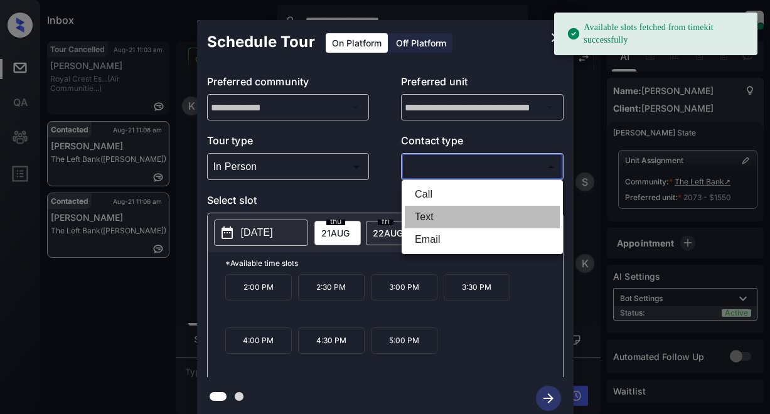
click at [422, 213] on li "Text" at bounding box center [482, 217] width 155 height 23
type input "****"
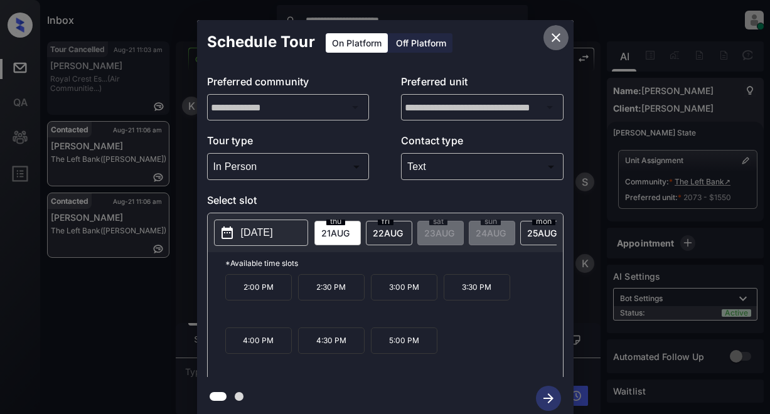
click at [556, 38] on icon "close" at bounding box center [556, 37] width 9 height 9
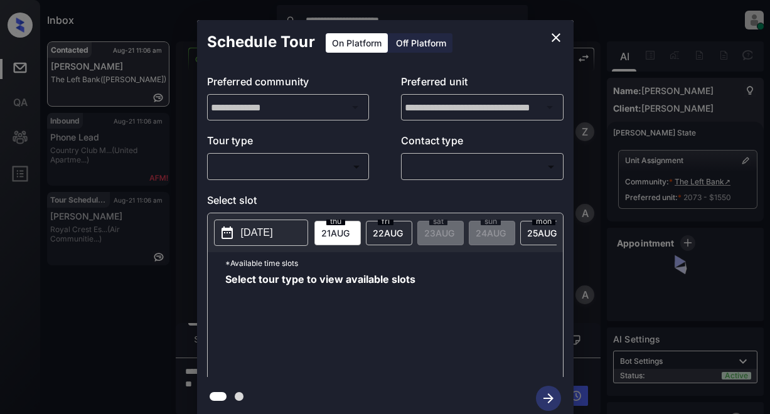
scroll to position [4365, 0]
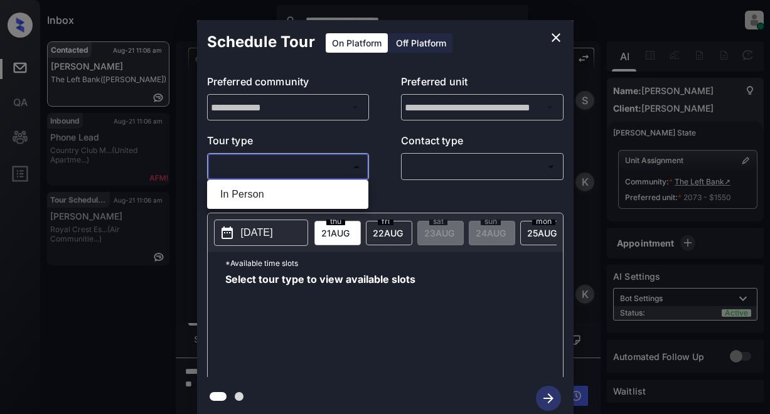
click at [300, 158] on body "**********" at bounding box center [385, 207] width 770 height 414
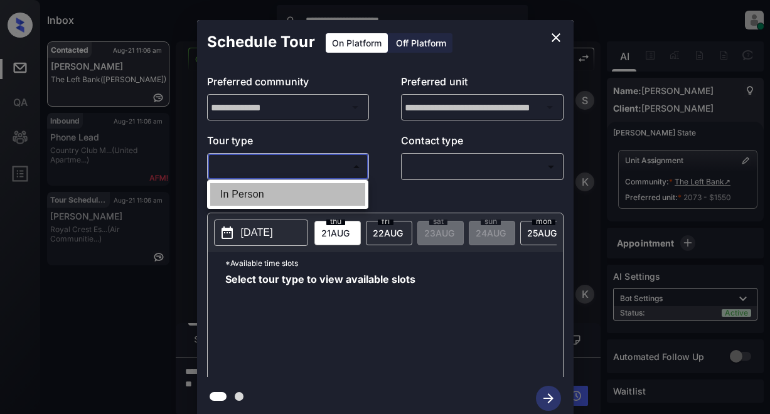
drag, startPoint x: 260, startPoint y: 193, endPoint x: 267, endPoint y: 193, distance: 7.5
click at [260, 195] on li "In Person" at bounding box center [287, 194] width 155 height 23
type input "********"
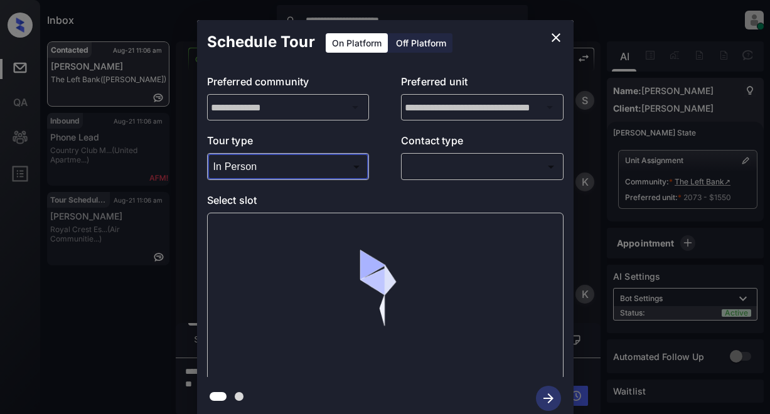
click at [451, 165] on body "**********" at bounding box center [385, 207] width 770 height 414
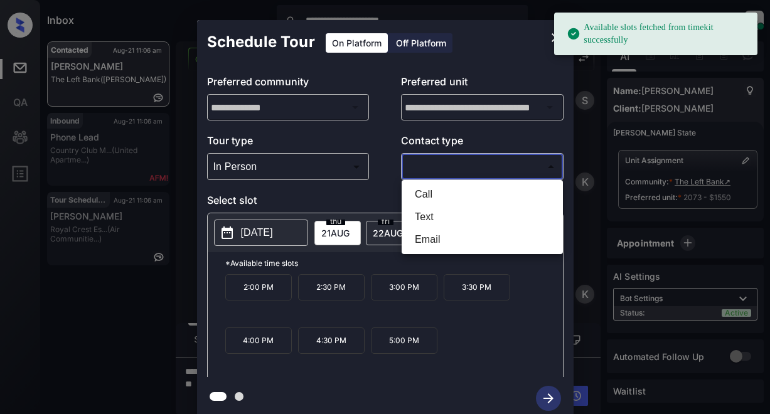
click at [423, 220] on li "Text" at bounding box center [482, 217] width 155 height 23
type input "****"
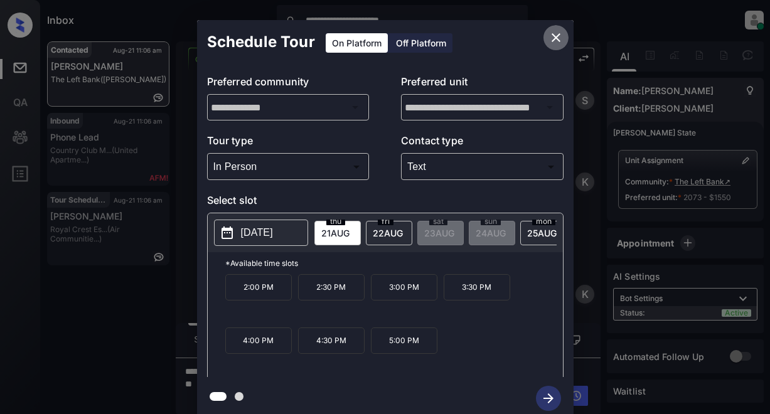
click at [561, 36] on icon "close" at bounding box center [556, 37] width 15 height 15
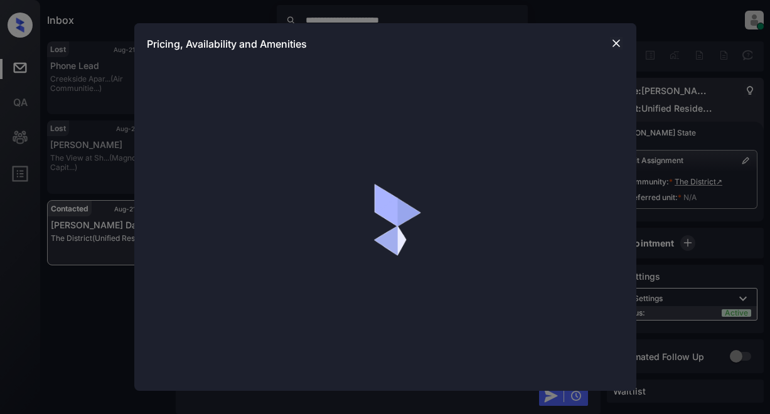
scroll to position [2318, 0]
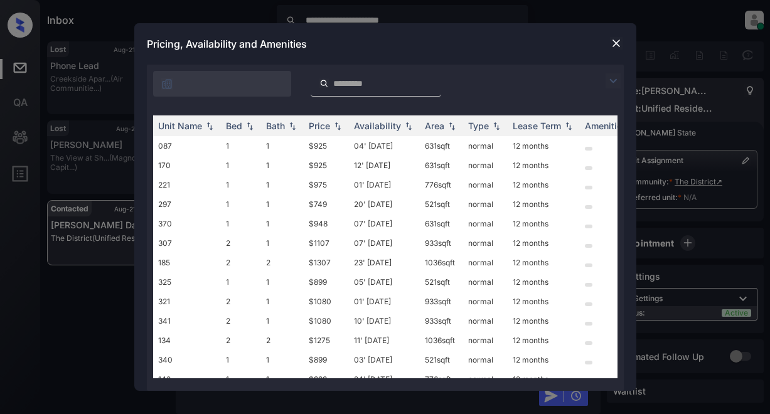
click at [613, 81] on img at bounding box center [613, 80] width 15 height 15
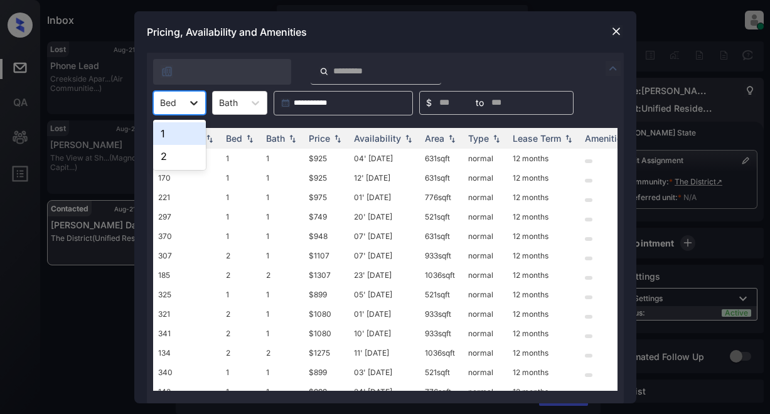
click at [195, 104] on icon at bounding box center [194, 103] width 13 height 13
click at [311, 139] on div "Price" at bounding box center [319, 138] width 21 height 11
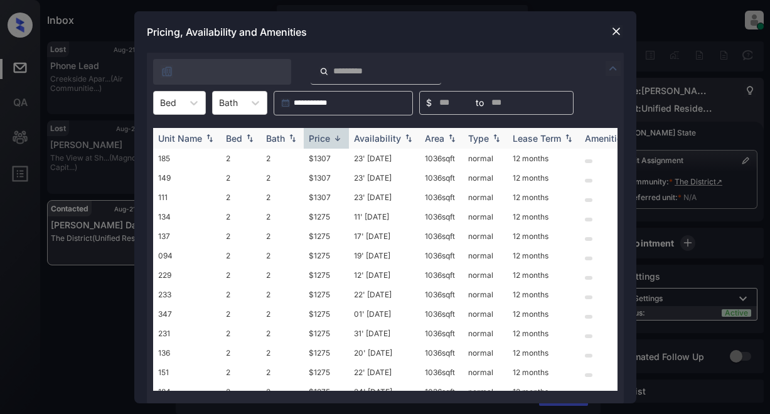
click at [313, 143] on div "Price" at bounding box center [319, 138] width 21 height 11
click at [323, 164] on td "$749" at bounding box center [326, 158] width 45 height 19
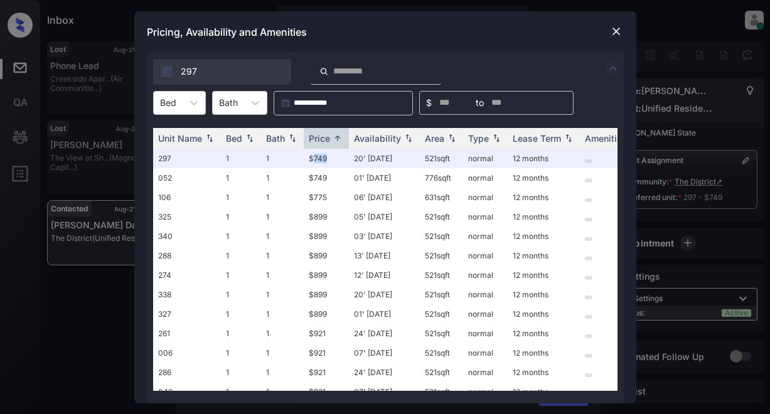
click at [615, 71] on img at bounding box center [613, 68] width 15 height 15
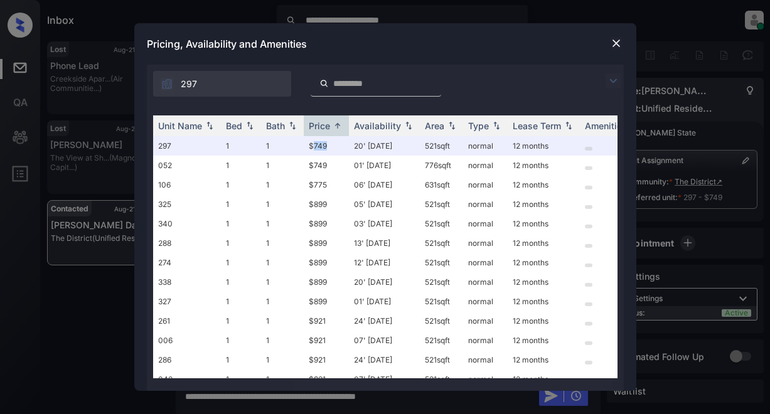
click at [618, 43] on img at bounding box center [616, 43] width 13 height 13
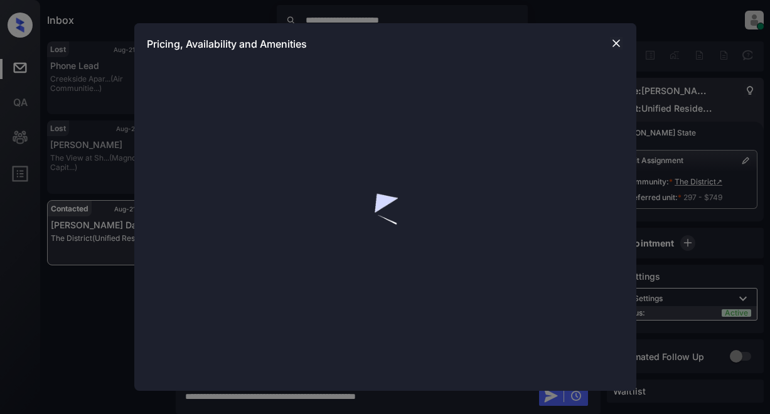
scroll to position [2951, 0]
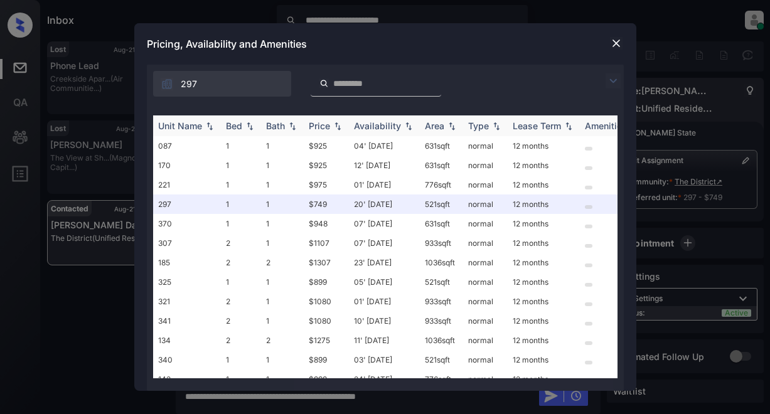
click at [282, 121] on div "Bath" at bounding box center [275, 126] width 19 height 11
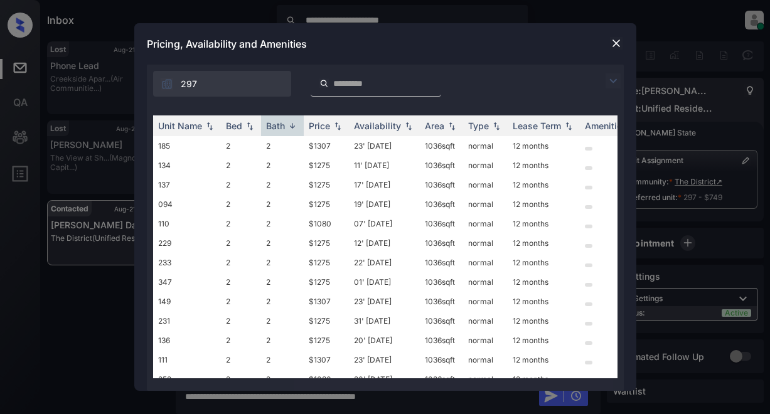
click at [615, 42] on img at bounding box center [616, 43] width 13 height 13
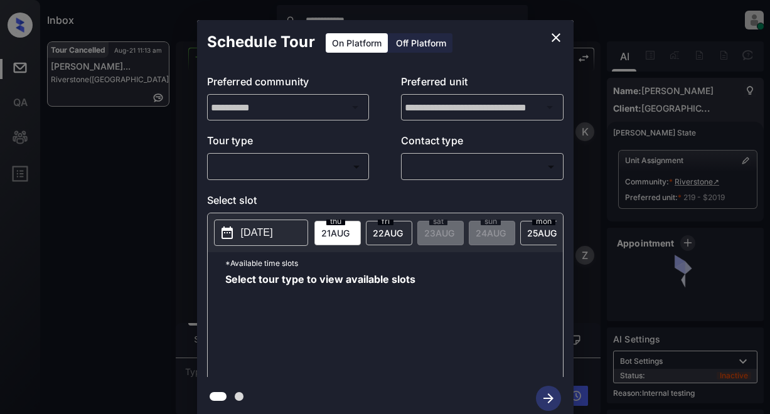
scroll to position [10869, 0]
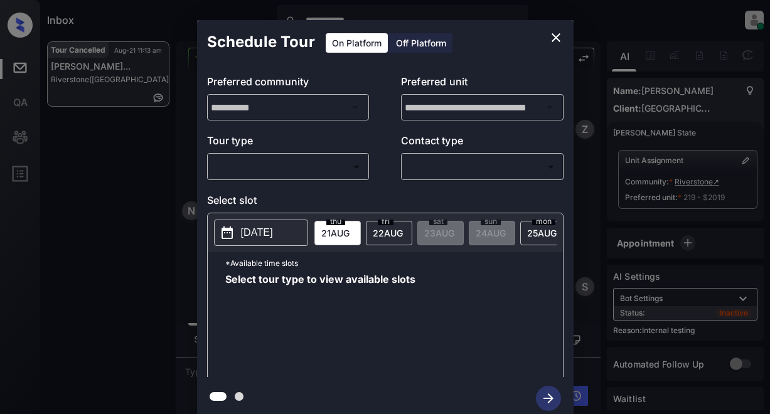
click at [289, 162] on body "**********" at bounding box center [385, 207] width 770 height 414
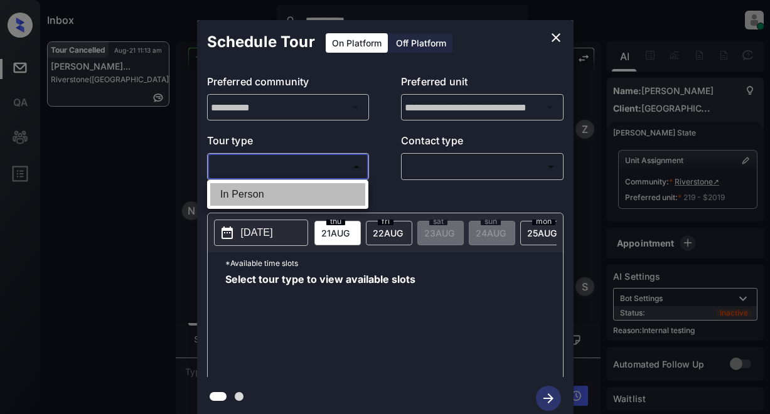
drag, startPoint x: 251, startPoint y: 190, endPoint x: 411, endPoint y: 161, distance: 163.3
click at [253, 189] on li "In Person" at bounding box center [287, 194] width 155 height 23
type input "********"
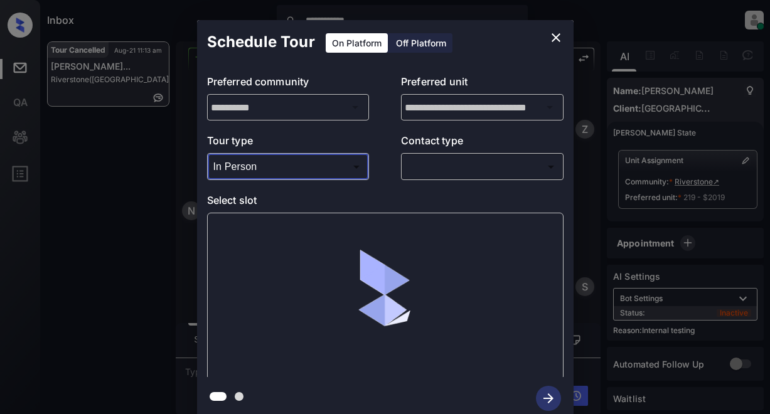
click at [436, 161] on body "**********" at bounding box center [385, 207] width 770 height 414
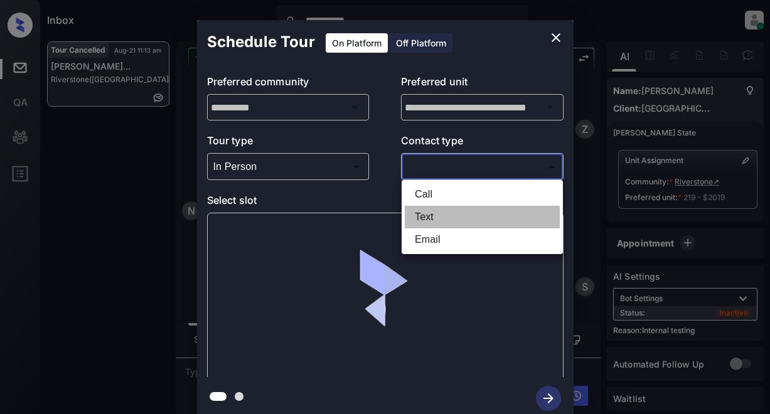
click at [424, 218] on li "Text" at bounding box center [482, 217] width 155 height 23
type input "****"
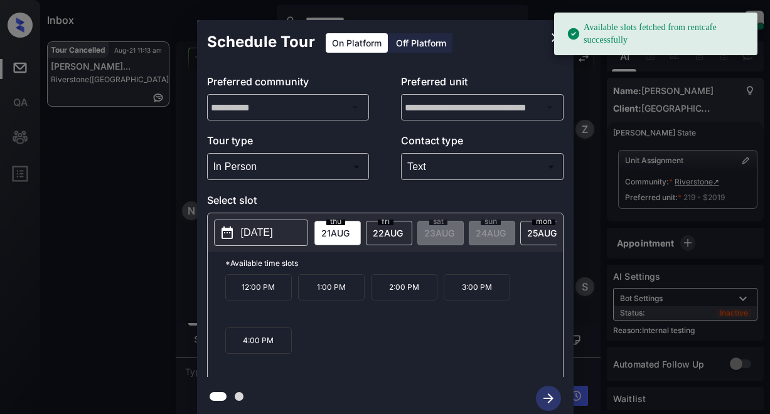
click at [265, 236] on p "2025-08-21" at bounding box center [257, 232] width 32 height 15
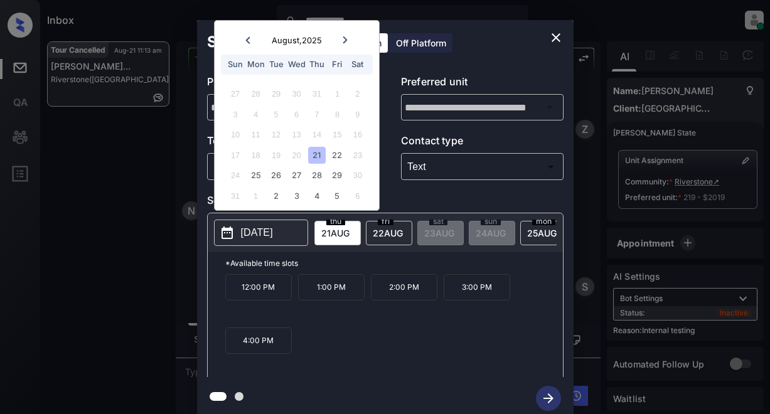
click at [350, 229] on span "22 AUG" at bounding box center [335, 233] width 28 height 11
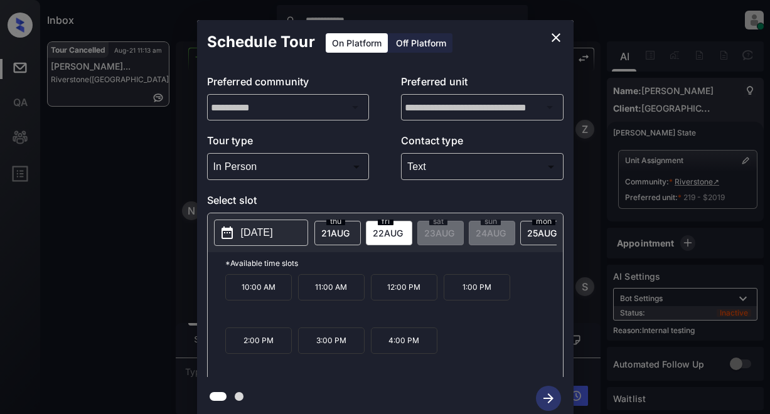
drag, startPoint x: 281, startPoint y: 293, endPoint x: 289, endPoint y: 294, distance: 8.9
click at [281, 291] on p "10:00 AM" at bounding box center [258, 287] width 67 height 26
click at [547, 395] on icon "button" at bounding box center [548, 398] width 25 height 25
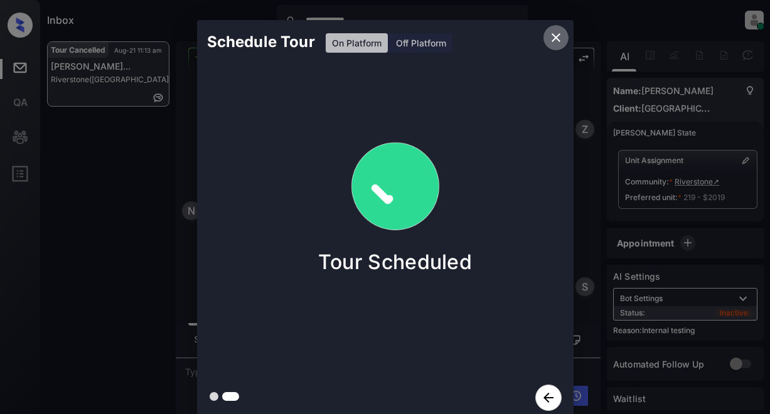
click at [556, 40] on icon "close" at bounding box center [556, 37] width 15 height 15
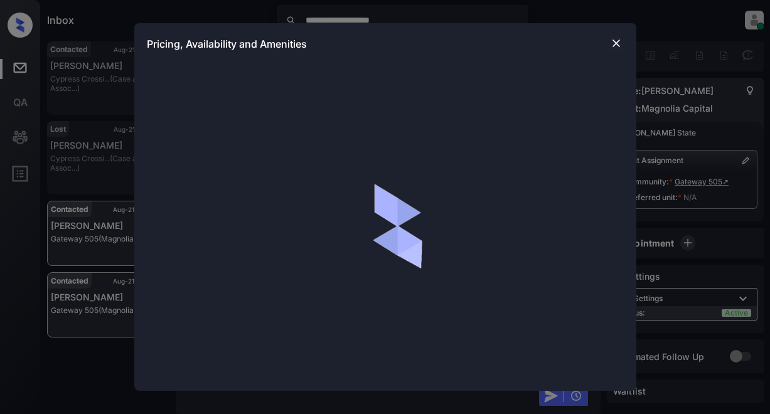
scroll to position [781, 0]
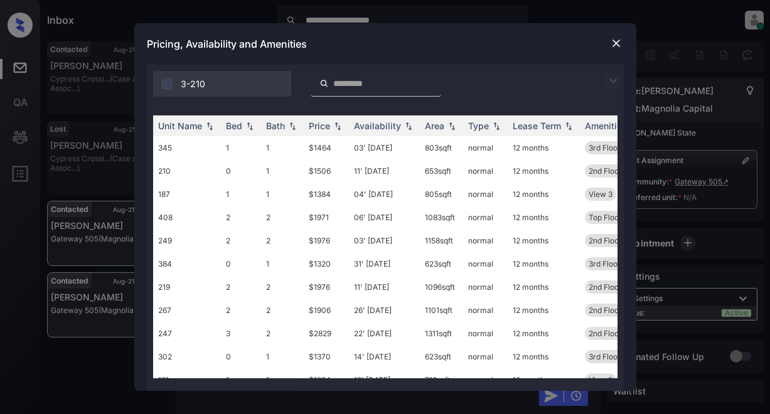
click at [613, 79] on img at bounding box center [613, 80] width 15 height 15
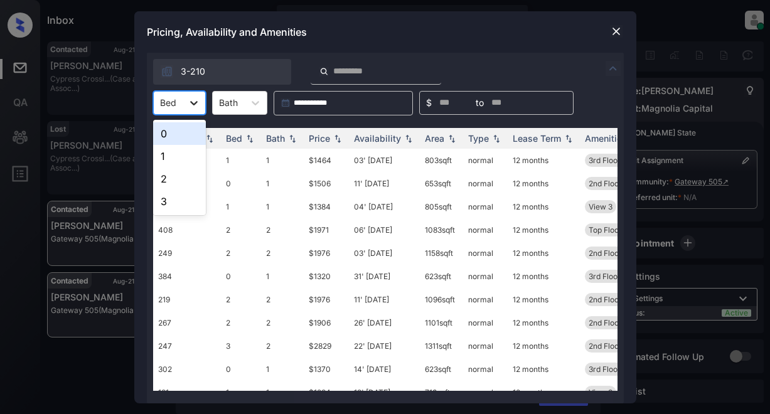
click at [194, 99] on icon at bounding box center [194, 103] width 13 height 13
click at [170, 157] on div "1" at bounding box center [179, 156] width 53 height 23
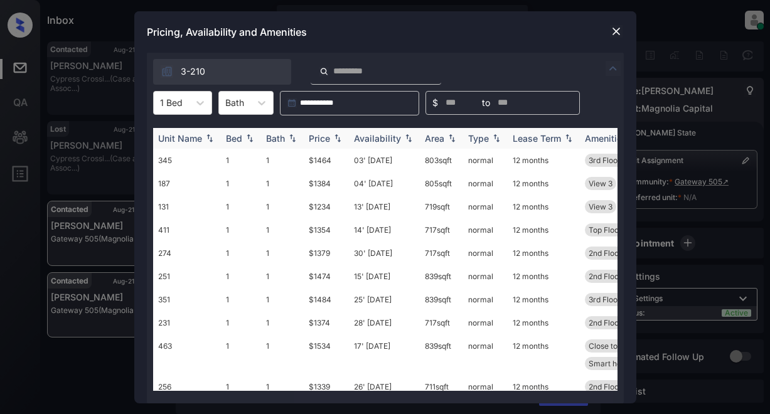
click at [319, 140] on div "Price" at bounding box center [319, 138] width 21 height 11
click at [319, 143] on div "Price" at bounding box center [319, 138] width 21 height 11
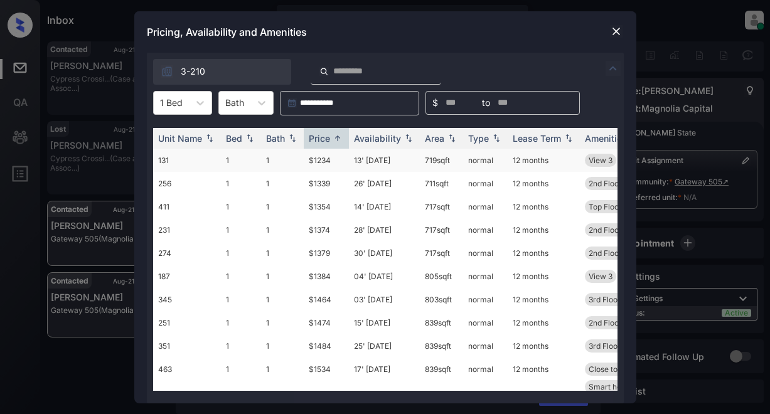
click at [326, 163] on td "$1234" at bounding box center [326, 160] width 45 height 23
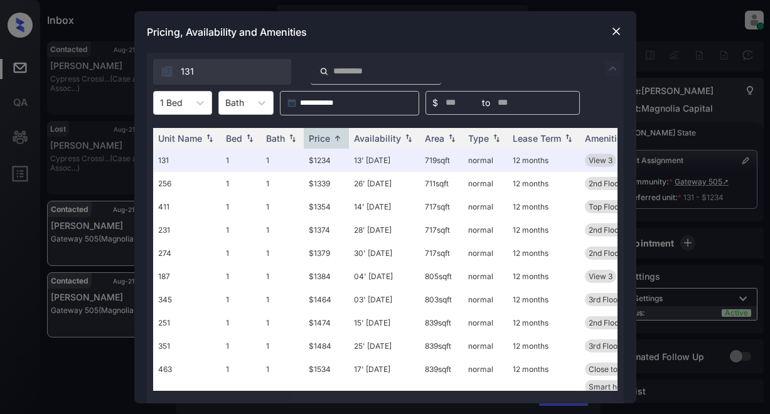
click at [485, 25] on div "Pricing, Availability and Amenities" at bounding box center [385, 31] width 502 height 41
click at [617, 34] on img at bounding box center [616, 31] width 13 height 13
